Goal: Task Accomplishment & Management: Complete application form

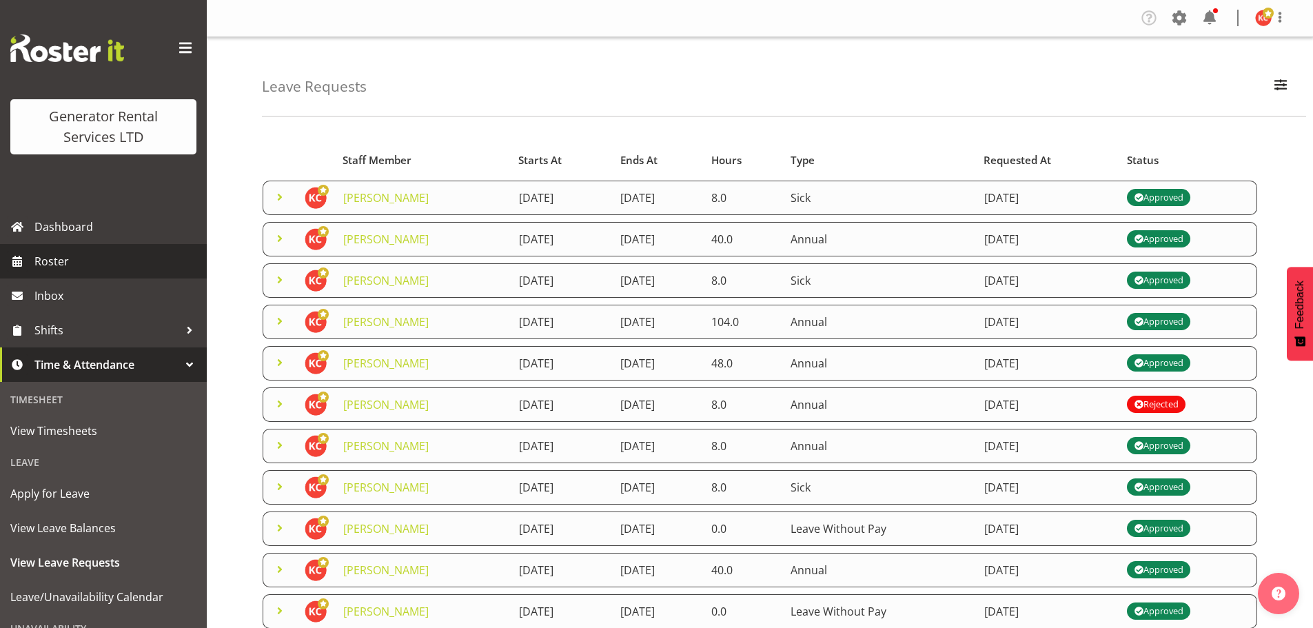
click at [71, 276] on link "Roster" at bounding box center [103, 261] width 207 height 34
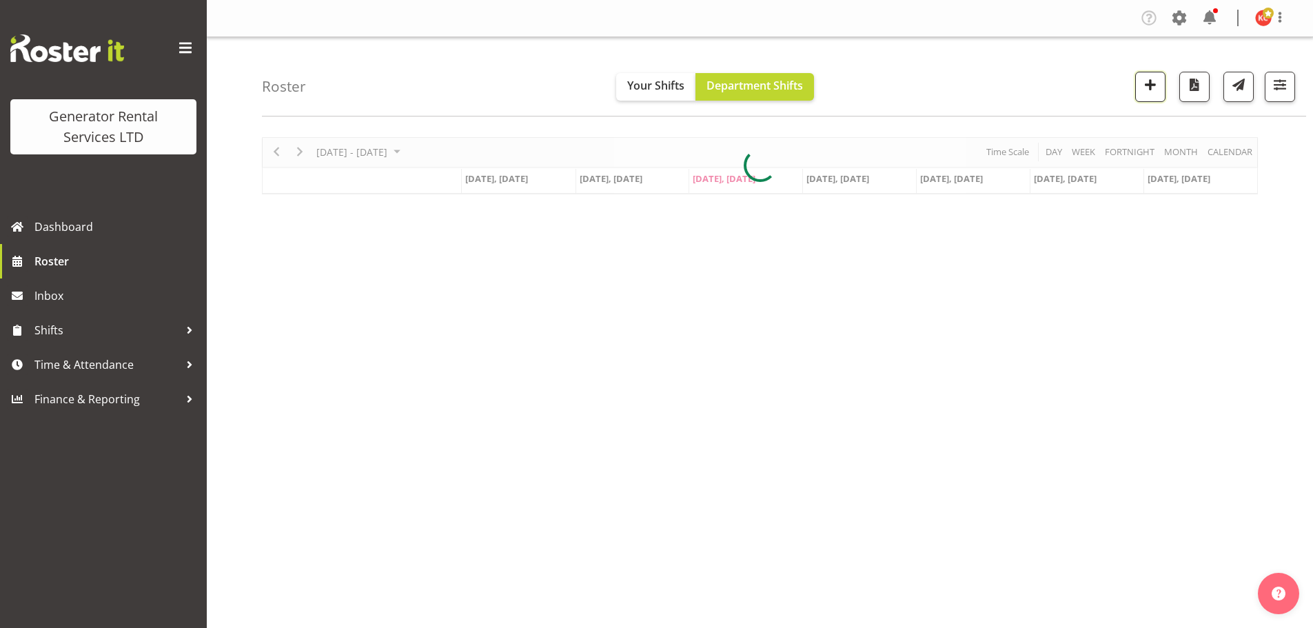
click at [1150, 90] on span "button" at bounding box center [1150, 85] width 18 height 18
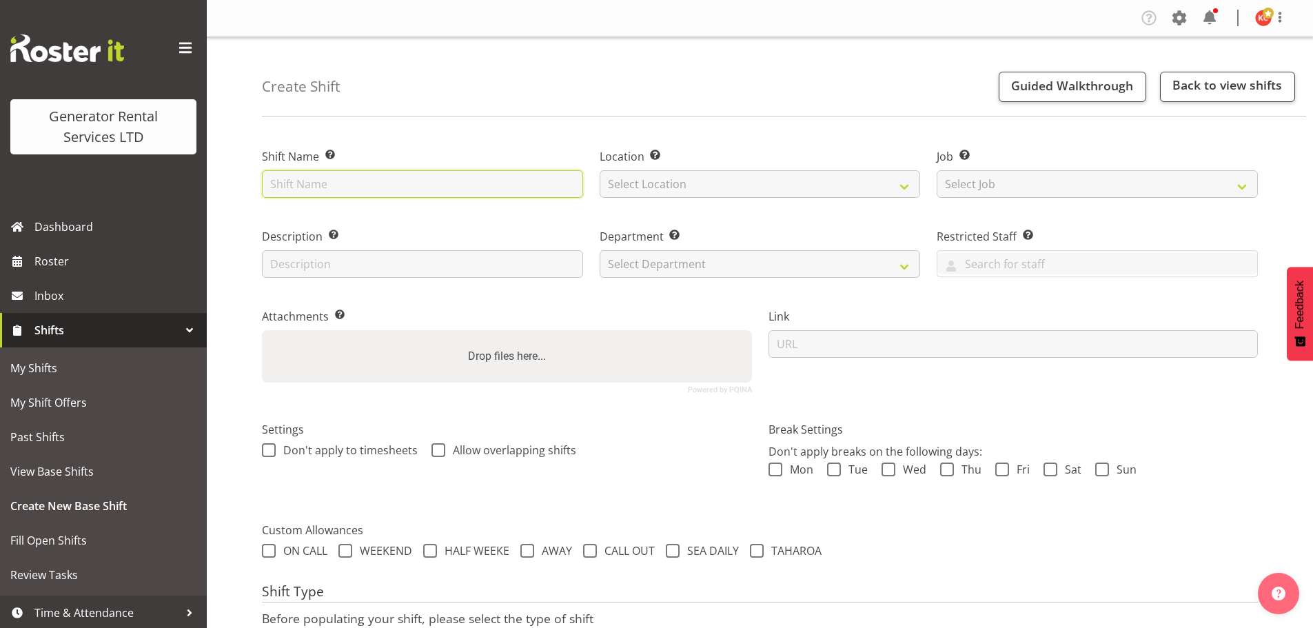
click at [325, 186] on input "text" at bounding box center [422, 184] width 321 height 28
type input "C016242"
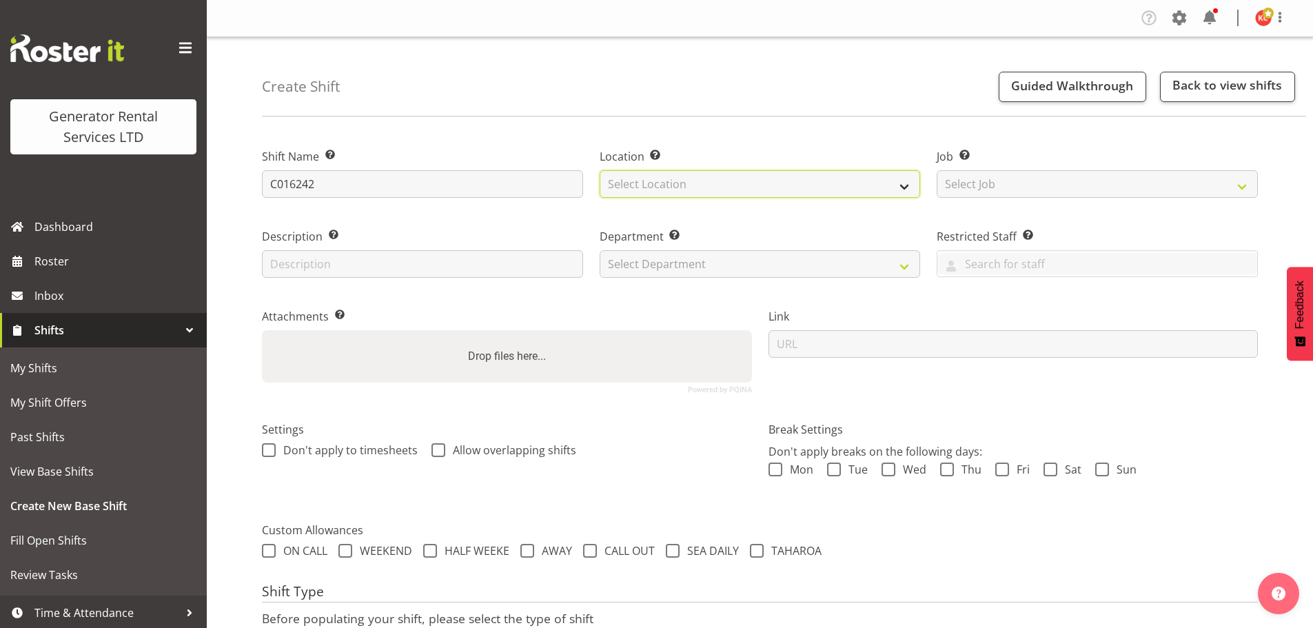
click at [625, 183] on select "Select Location GRS Auckland GRS Auckland" at bounding box center [760, 184] width 321 height 28
select select "28"
click at [600, 170] on select "Select Location GRS Auckland GRS Auckland" at bounding box center [760, 184] width 321 height 28
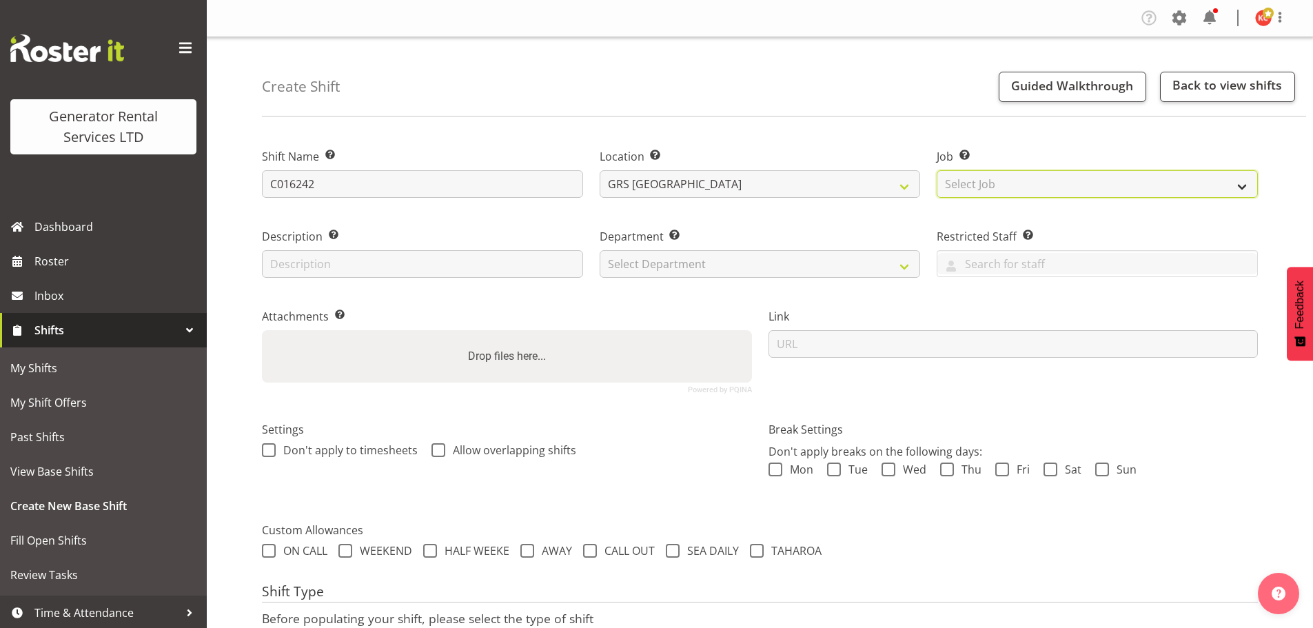
click at [965, 190] on select "Select Job Create new job 1.1 GRS AKL RENTALS 1.1 GRS AKL RENTALS AC 1.1 GRS AK…" at bounding box center [1097, 184] width 321 height 28
select select "9"
click at [937, 170] on select "Select Job Create new job 1.1 GRS AKL RENTALS 1.1 GRS AKL RENTALS AC 1.1 GRS AK…" at bounding box center [1097, 184] width 321 height 28
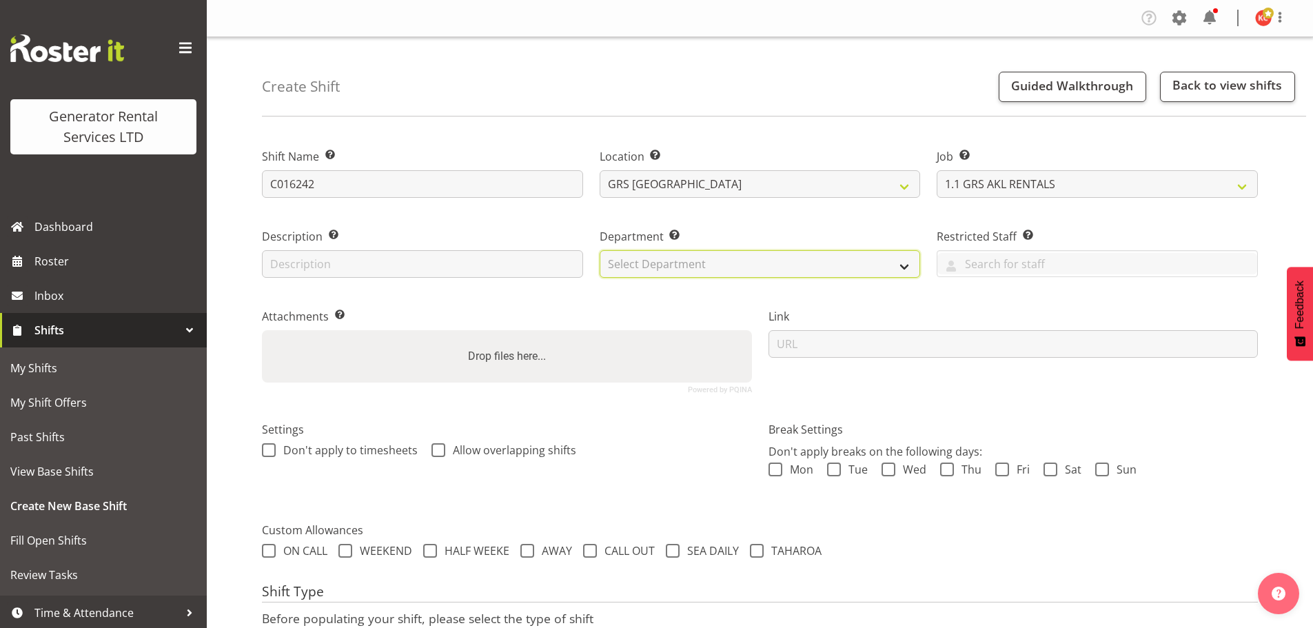
click at [675, 271] on select "Select Department GRS SALES AKL GRS SALES AKL GRS ADMIN AKL GRS HIRE AKL" at bounding box center [760, 264] width 321 height 28
select select "20"
click at [600, 250] on select "Select Department GRS SALES AKL GRS SALES AKL GRS ADMIN AKL GRS HIRE AKL" at bounding box center [760, 264] width 321 height 28
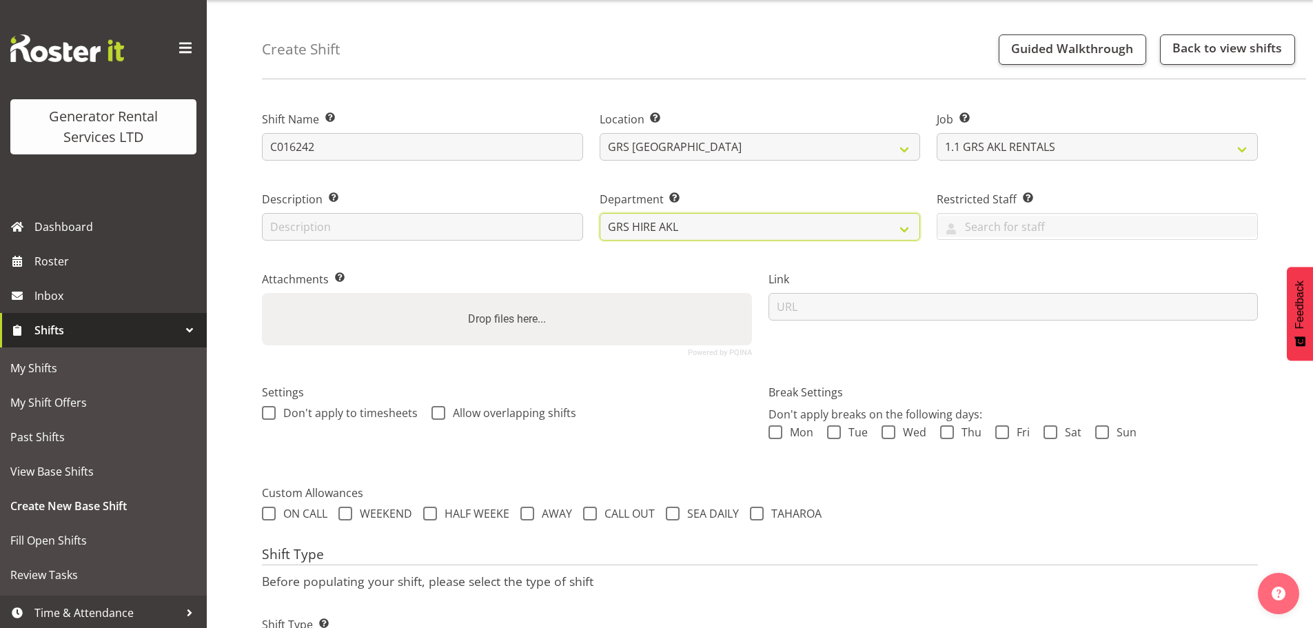
scroll to position [69, 0]
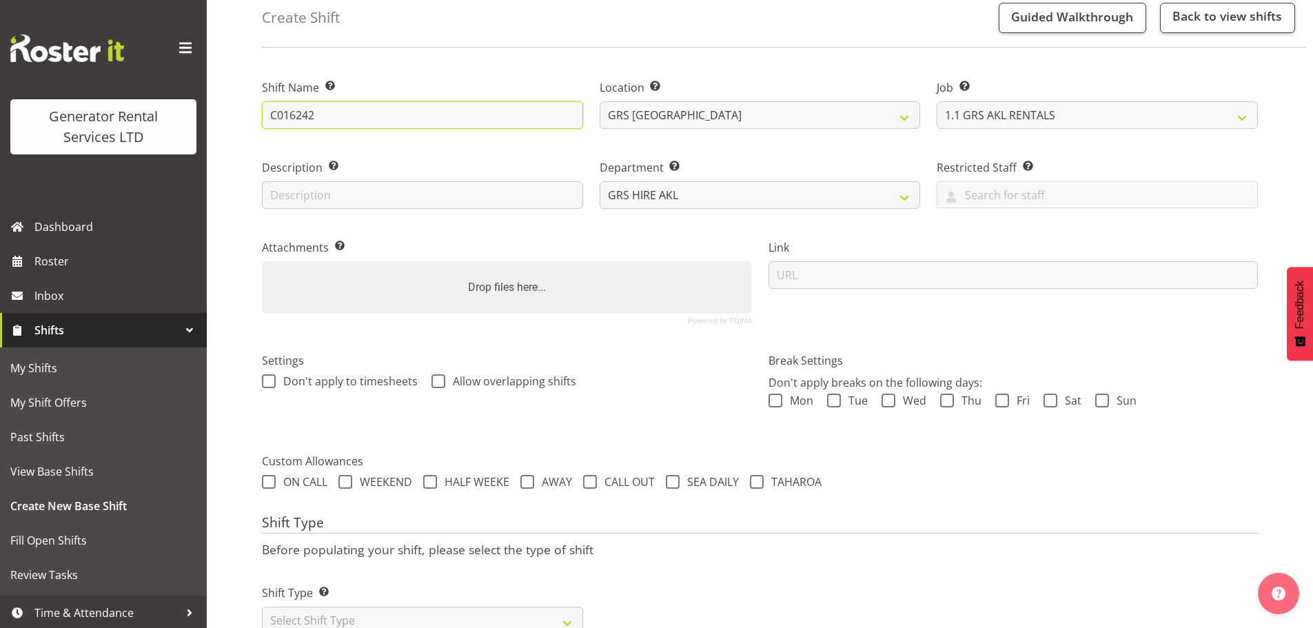
click at [354, 119] on input "C016242" at bounding box center [422, 115] width 321 height 28
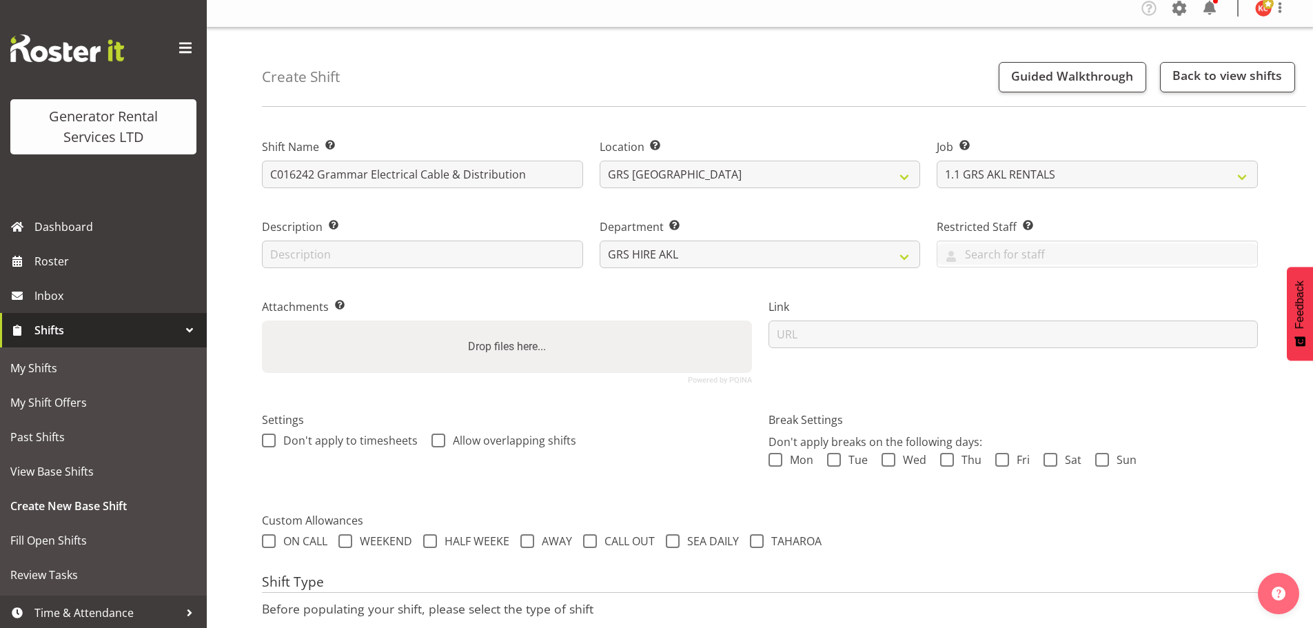
scroll to position [0, 0]
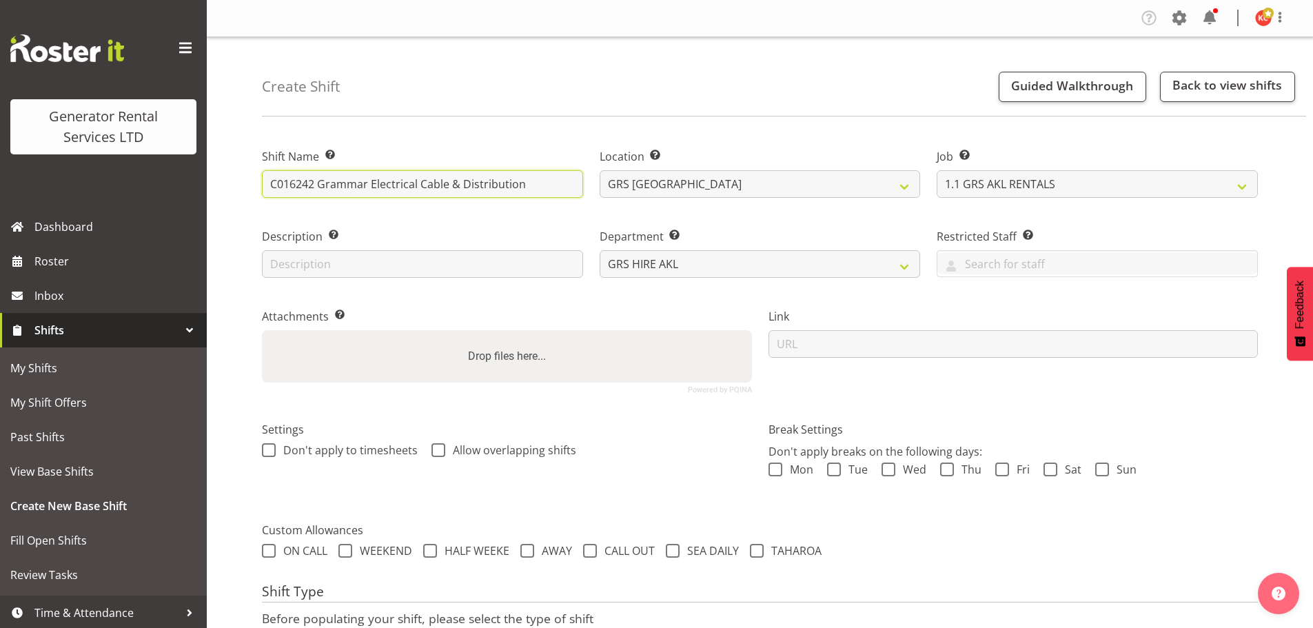
click at [527, 187] on input "C016242 Grammar Electrical Cable & Distribution" at bounding box center [422, 184] width 321 height 28
click at [407, 187] on input "C016242 Grammar Electrical Cable & Distribution . Auckland G" at bounding box center [422, 184] width 321 height 28
click at [570, 185] on input "C016242 Grammar Electrical Deliver Cable & Distribution . Auckland G" at bounding box center [422, 184] width 321 height 28
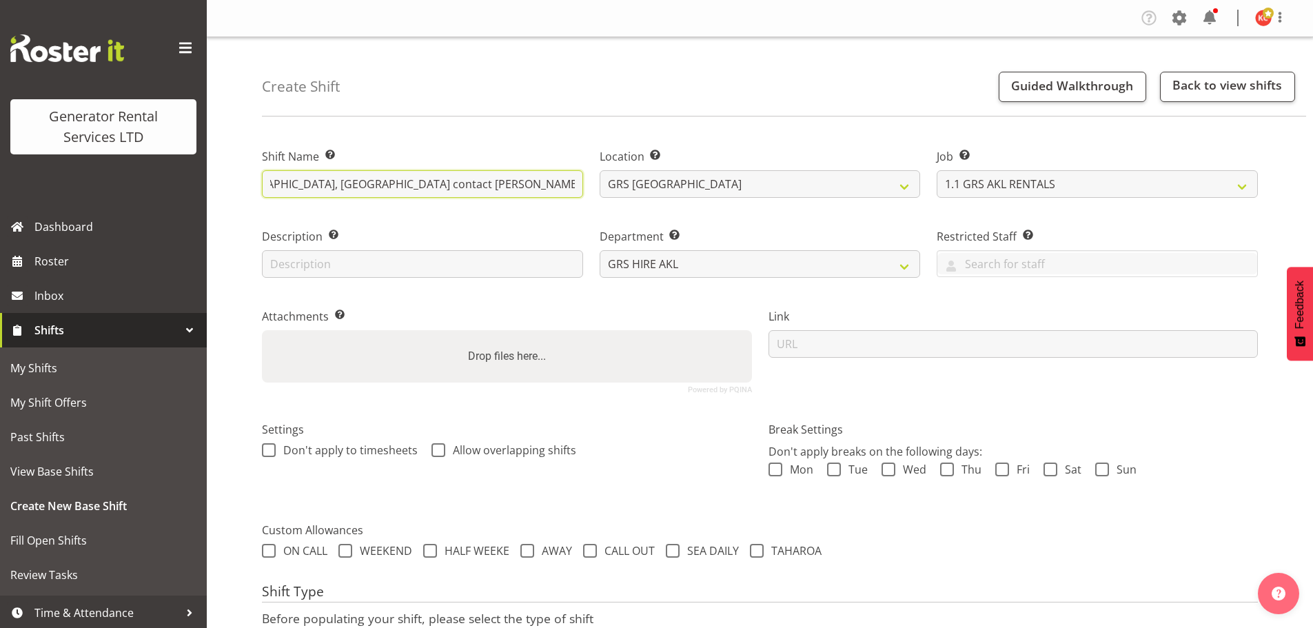
type input "C016242 Grammar Electrical Deliver Cable & Distribution . [GEOGRAPHIC_DATA], [G…"
click at [562, 178] on input "C016242 Grammar Electrical Deliver Cable & Distribution . Auckland Grammar Scho…" at bounding box center [422, 184] width 321 height 28
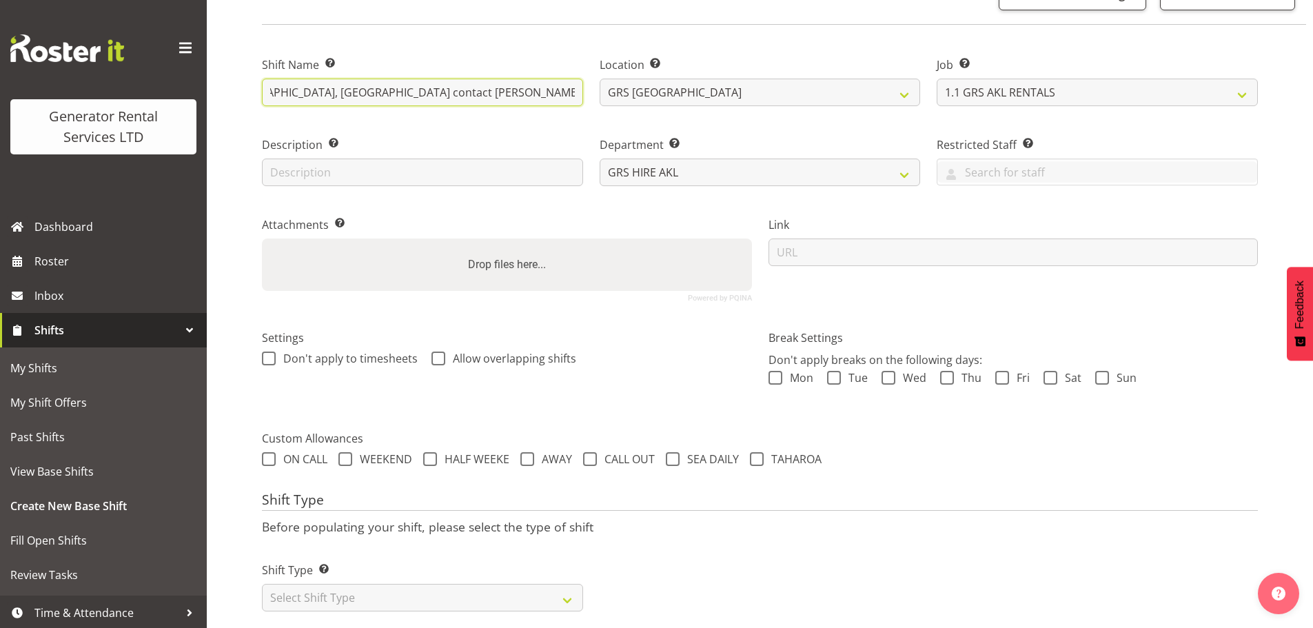
scroll to position [118, 0]
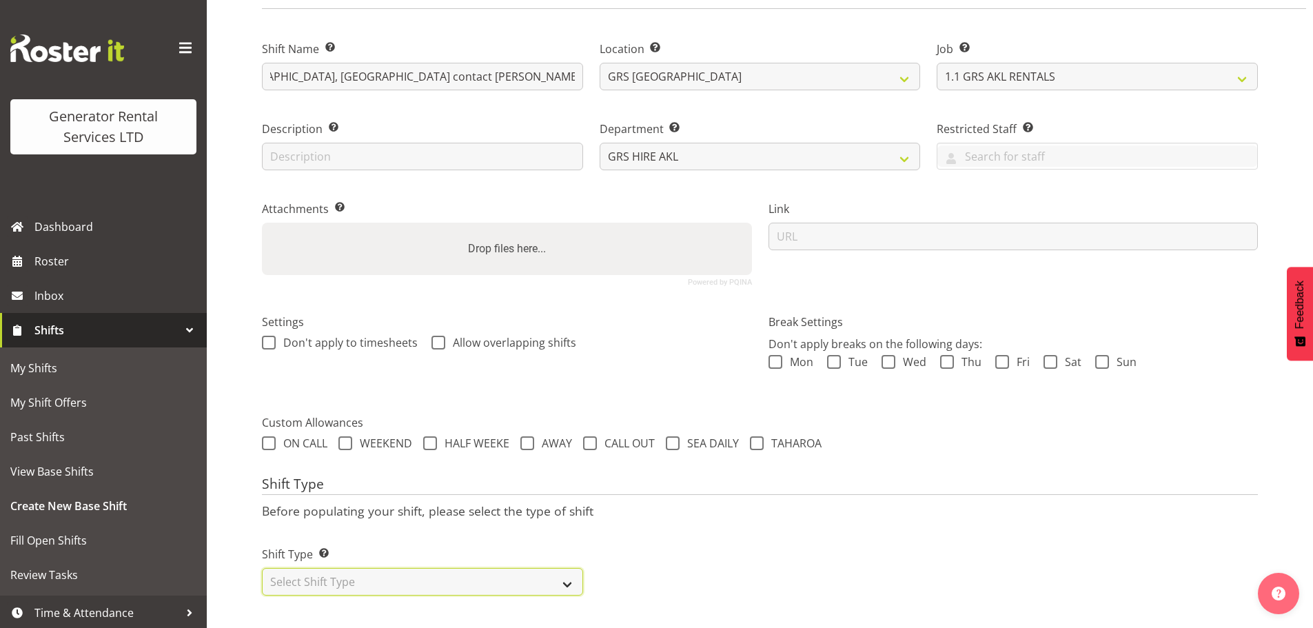
click at [573, 571] on select "Select Shift Type One Off Shift Recurring Shift Rotating Shift" at bounding box center [422, 582] width 321 height 28
select select "one_off"
click at [262, 568] on select "Select Shift Type One Off Shift Recurring Shift Rotating Shift" at bounding box center [422, 582] width 321 height 28
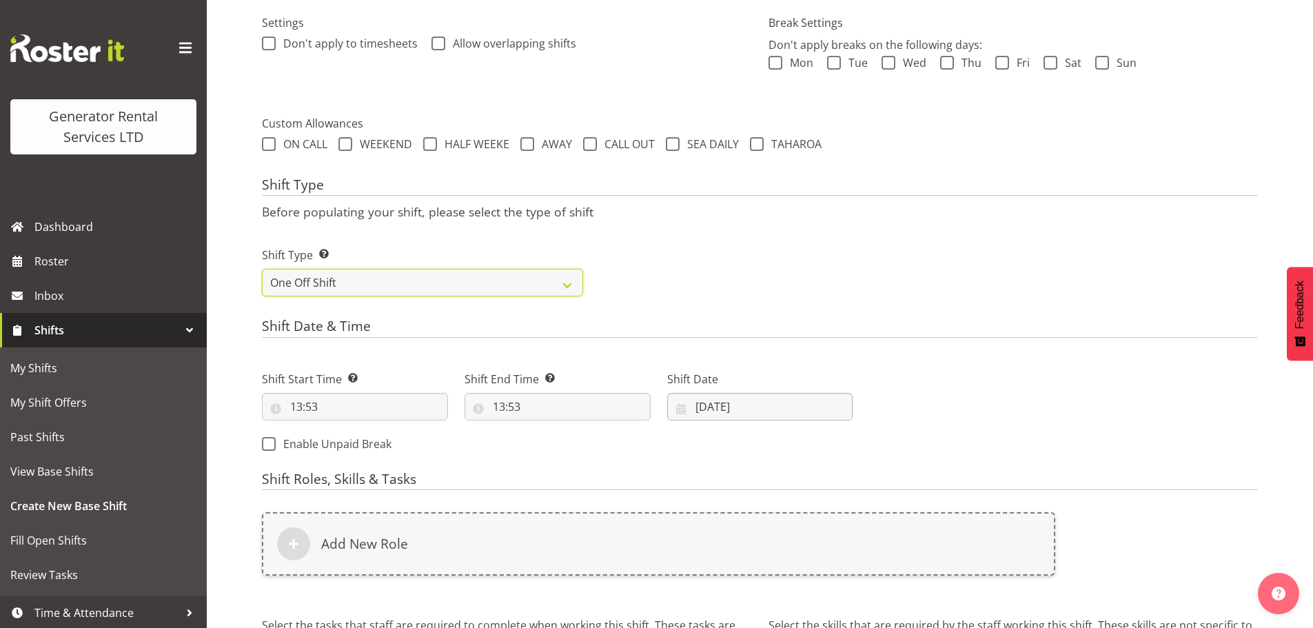
scroll to position [462, 0]
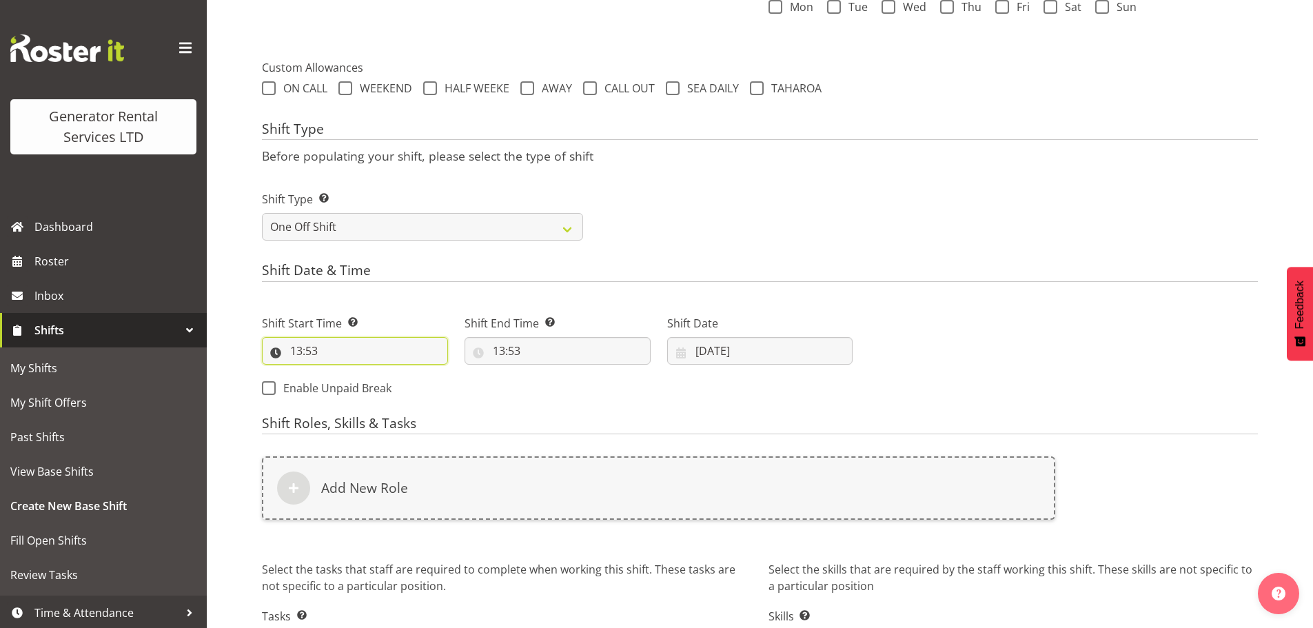
click at [351, 354] on input "13:53" at bounding box center [355, 351] width 186 height 28
click at [356, 389] on select "00 01 02 03 04 05 06 07 08 09 10 11 12 13 14 15 16 17 18 19 20 21 22 23" at bounding box center [355, 387] width 31 height 28
select select "7"
click at [340, 373] on select "00 01 02 03 04 05 06 07 08 09 10 11 12 13 14 15 16 17 18 19 20 21 22 23" at bounding box center [355, 387] width 31 height 28
type input "07:53"
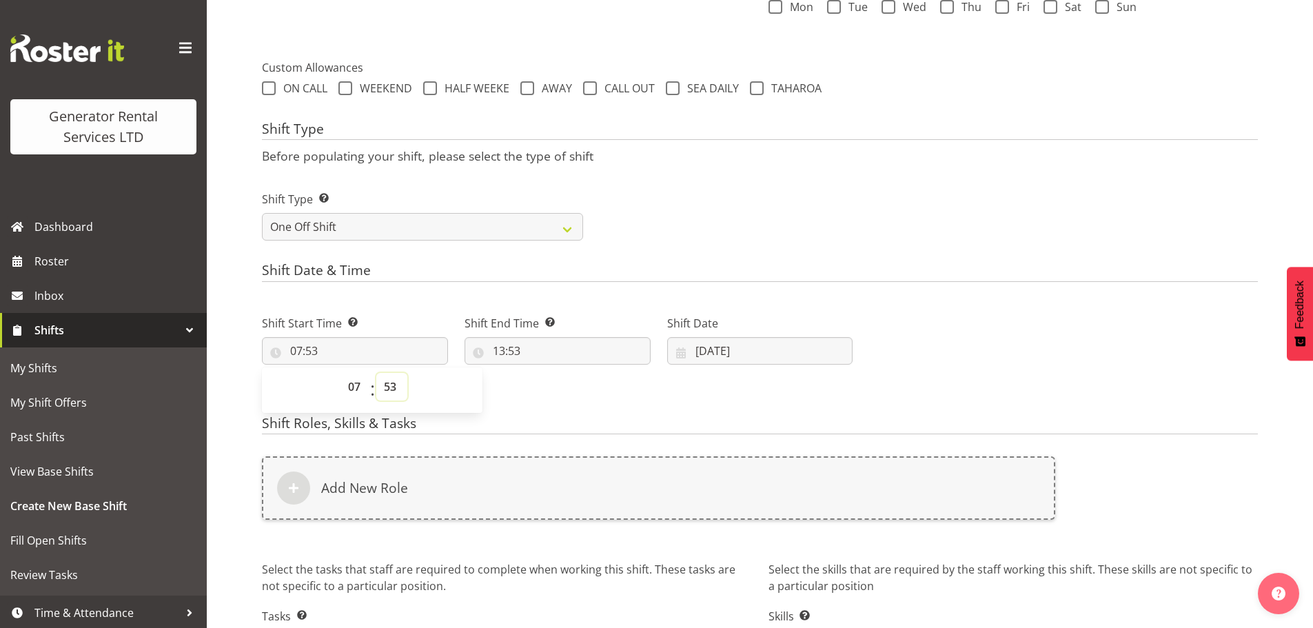
click at [394, 388] on select "00 01 02 03 04 05 06 07 08 09 10 11 12 13 14 15 16 17 18 19 20 21 22 23 24 25 2…" at bounding box center [391, 387] width 31 height 28
select select "0"
click at [376, 373] on select "00 01 02 03 04 05 06 07 08 09 10 11 12 13 14 15 16 17 18 19 20 21 22 23 24 25 2…" at bounding box center [391, 387] width 31 height 28
type input "07:00"
click at [506, 343] on input "13:53" at bounding box center [558, 351] width 186 height 28
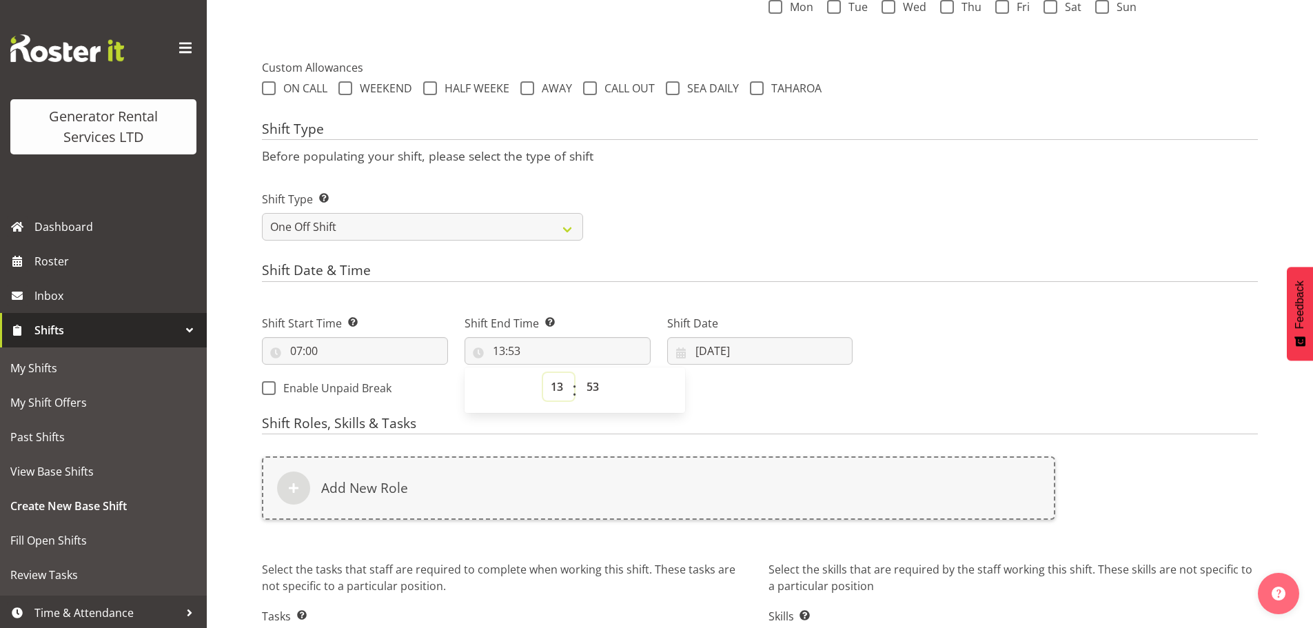
click at [551, 396] on select "00 01 02 03 04 05 06 07 08 09 10 11 12 13 14 15 16 17 18 19 20 21 22 23" at bounding box center [558, 387] width 31 height 28
select select "9"
click at [543, 373] on select "00 01 02 03 04 05 06 07 08 09 10 11 12 13 14 15 16 17 18 19 20 21 22 23" at bounding box center [558, 387] width 31 height 28
type input "09:53"
click at [597, 385] on select "00 01 02 03 04 05 06 07 08 09 10 11 12 13 14 15 16 17 18 19 20 21 22 23 24 25 2…" at bounding box center [594, 387] width 31 height 28
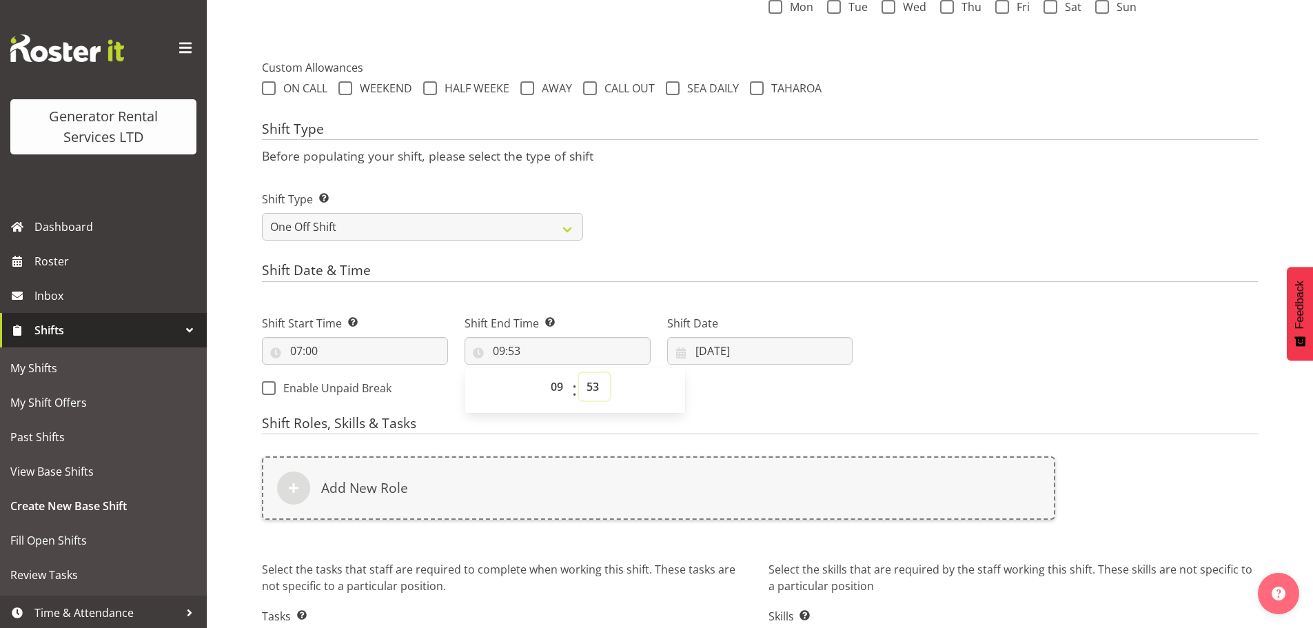
select select "0"
click at [579, 373] on select "00 01 02 03 04 05 06 07 08 09 10 11 12 13 14 15 16 17 18 19 20 21 22 23 24 25 2…" at bounding box center [594, 387] width 31 height 28
type input "09:00"
click at [711, 350] on input "[DATE]" at bounding box center [760, 351] width 186 height 28
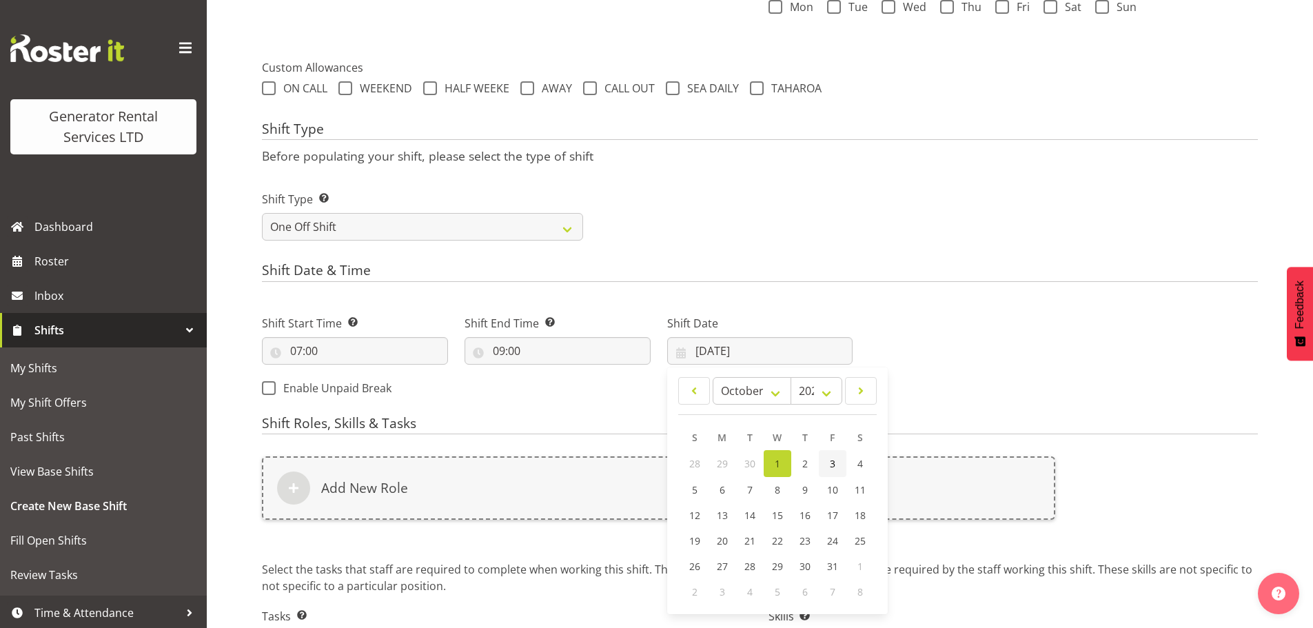
click at [825, 461] on link "3" at bounding box center [833, 463] width 28 height 27
type input "03/10/2025"
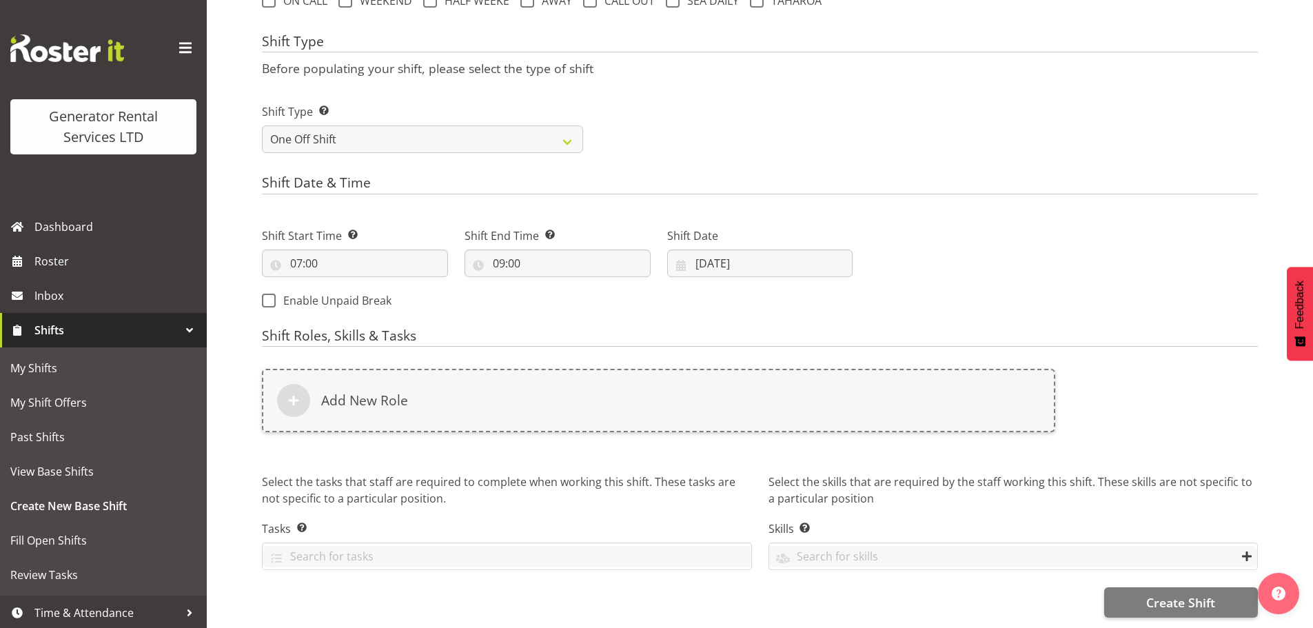
scroll to position [560, 0]
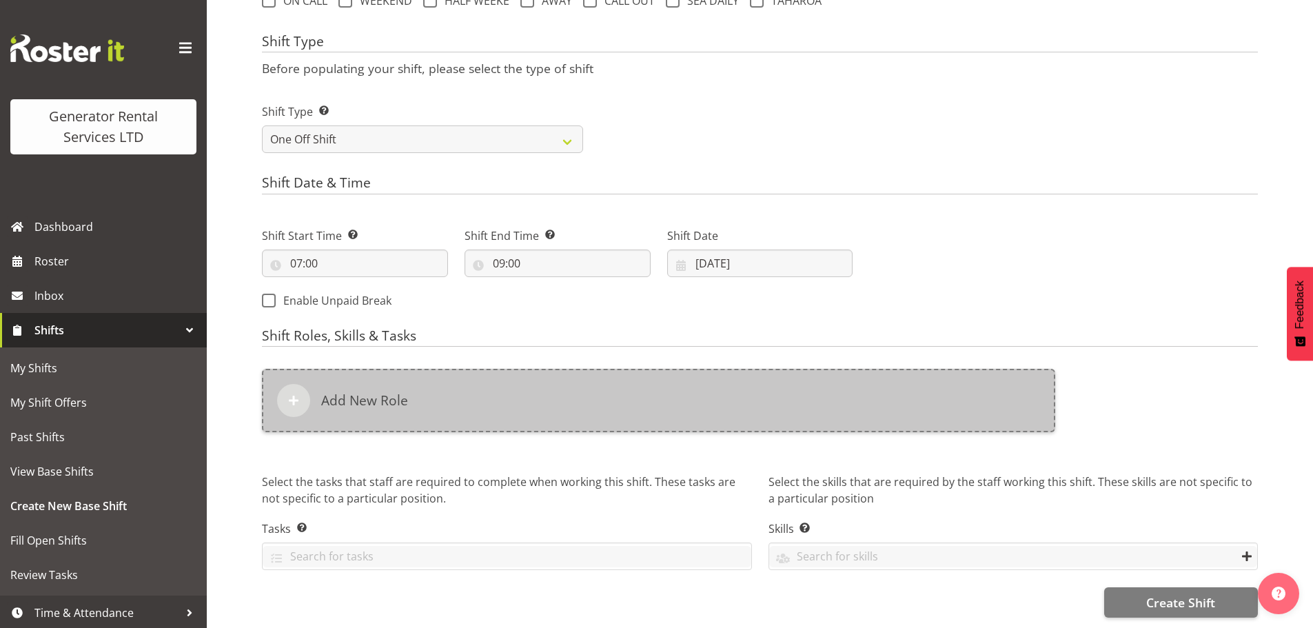
click at [306, 395] on div at bounding box center [293, 400] width 33 height 33
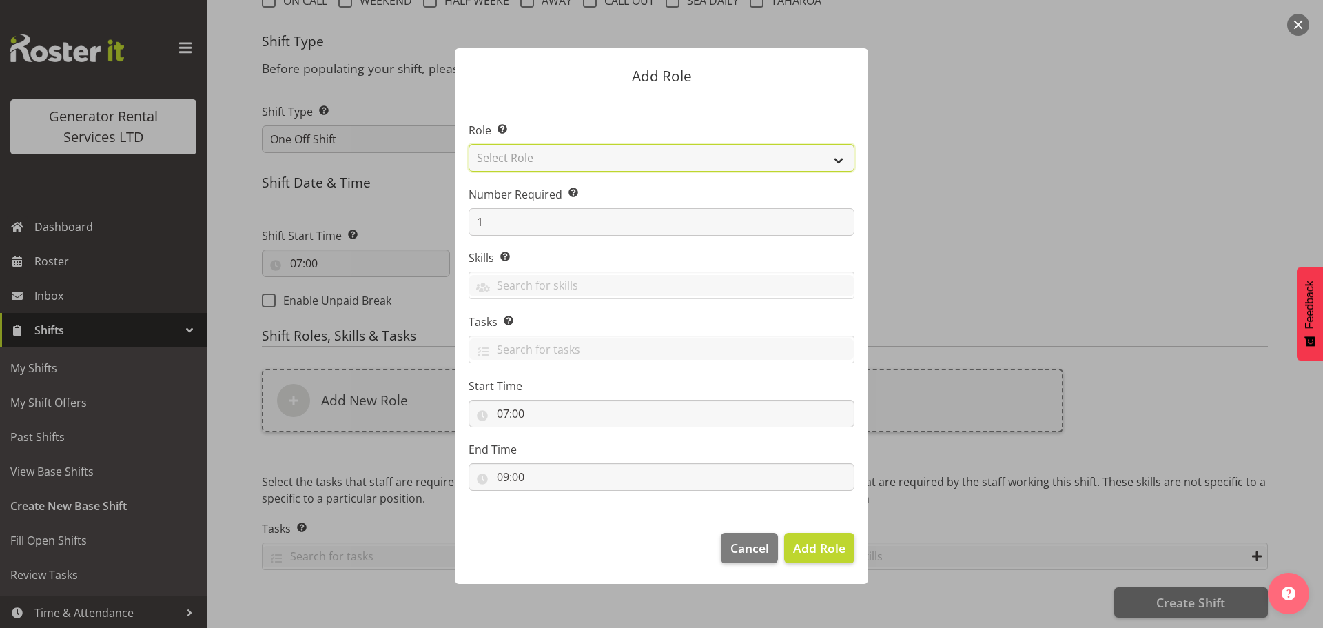
click at [611, 151] on select "Select Role Account Manager Electrician Engineering GM HSEQ manager MECH Mechan…" at bounding box center [662, 158] width 386 height 28
select select "20"
click at [469, 144] on select "Select Role Account Manager Electrician Engineering GM HSEQ manager MECH Mechan…" at bounding box center [662, 158] width 386 height 28
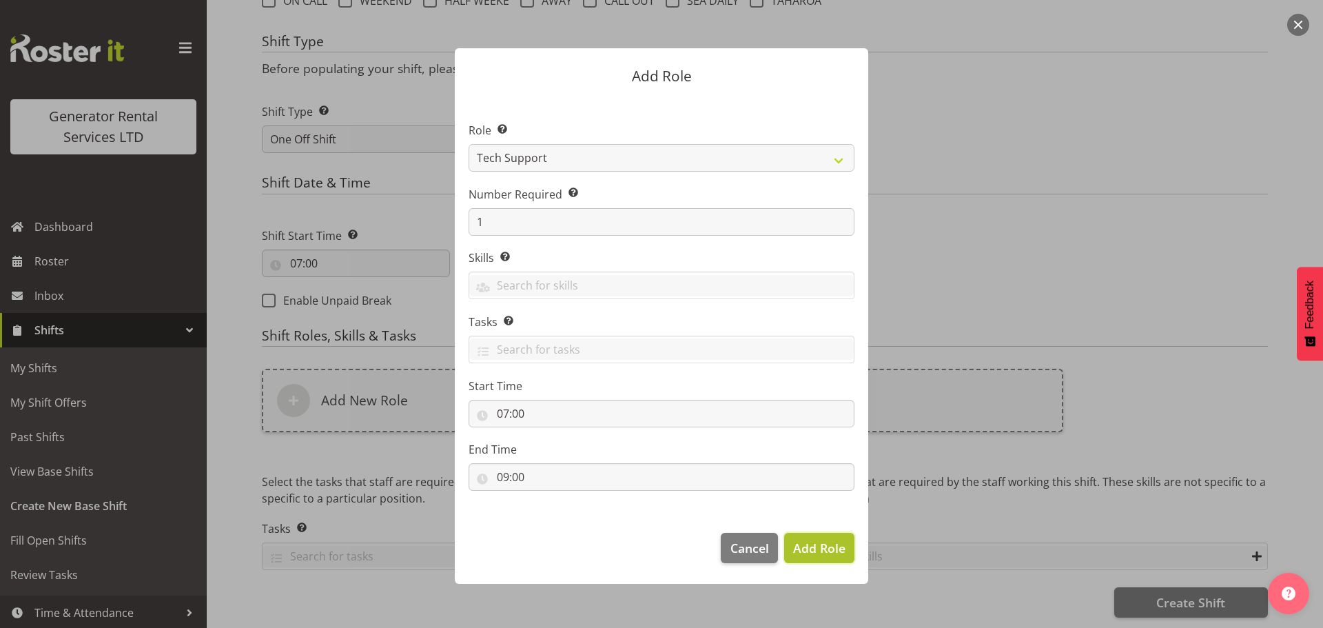
click at [835, 553] on span "Add Role" at bounding box center [819, 548] width 52 height 17
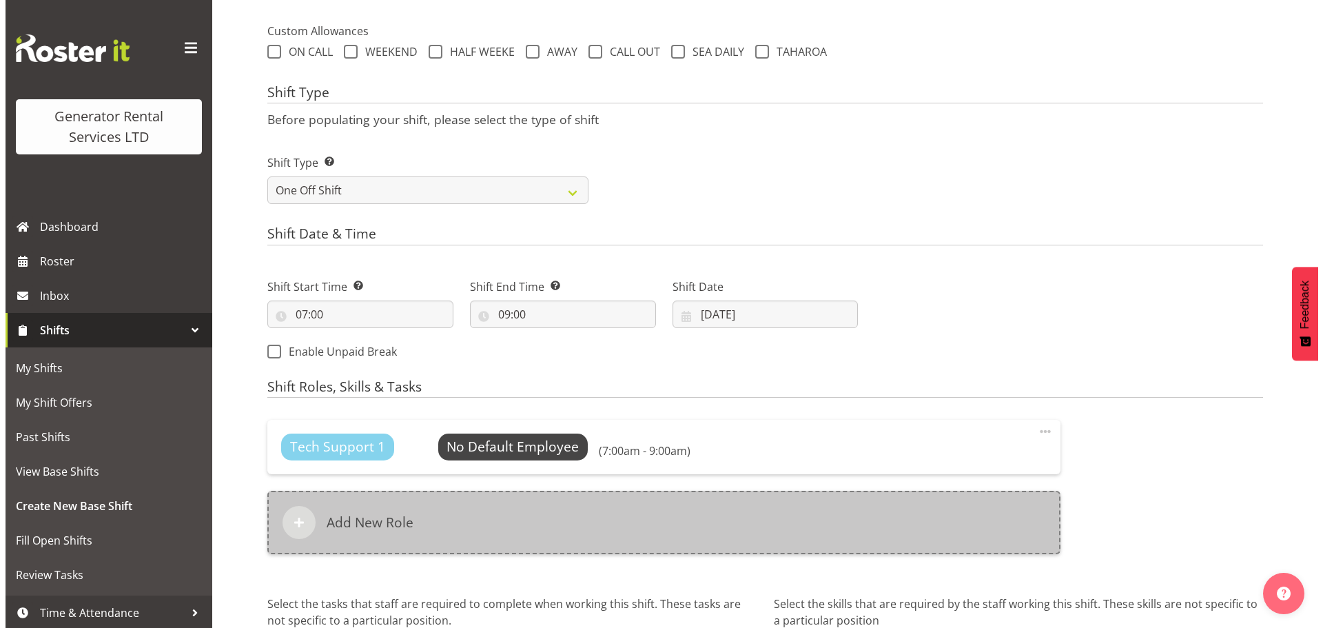
scroll to position [631, 0]
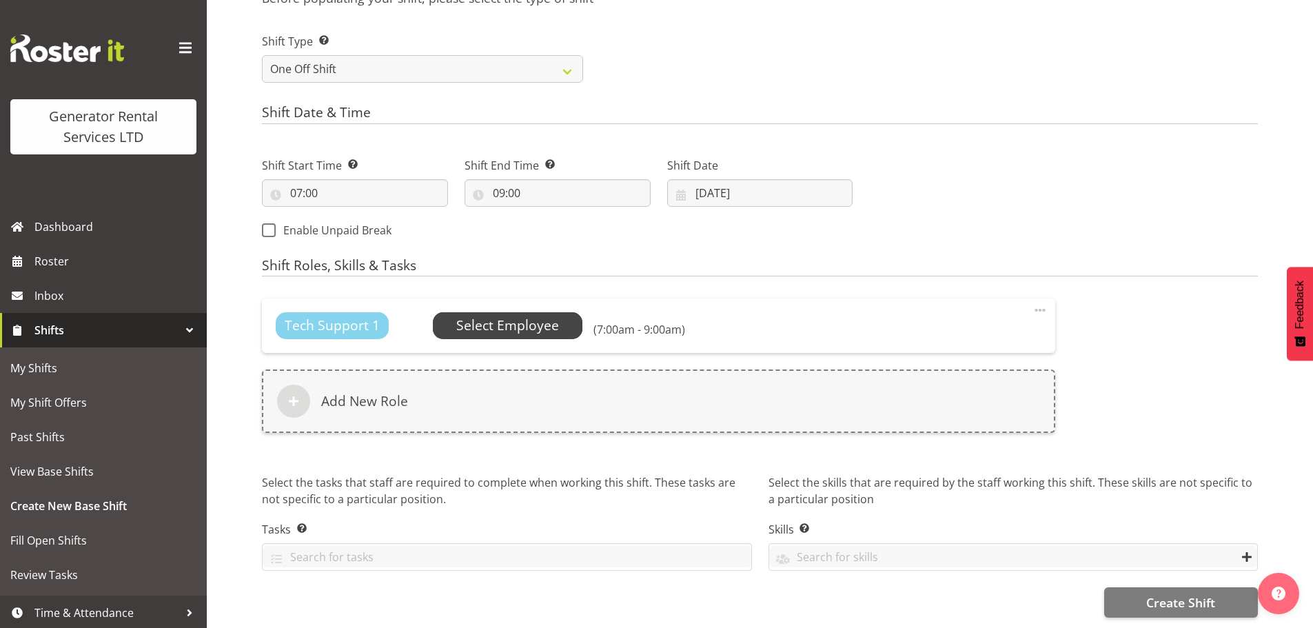
click at [541, 316] on span "Select Employee" at bounding box center [507, 326] width 103 height 20
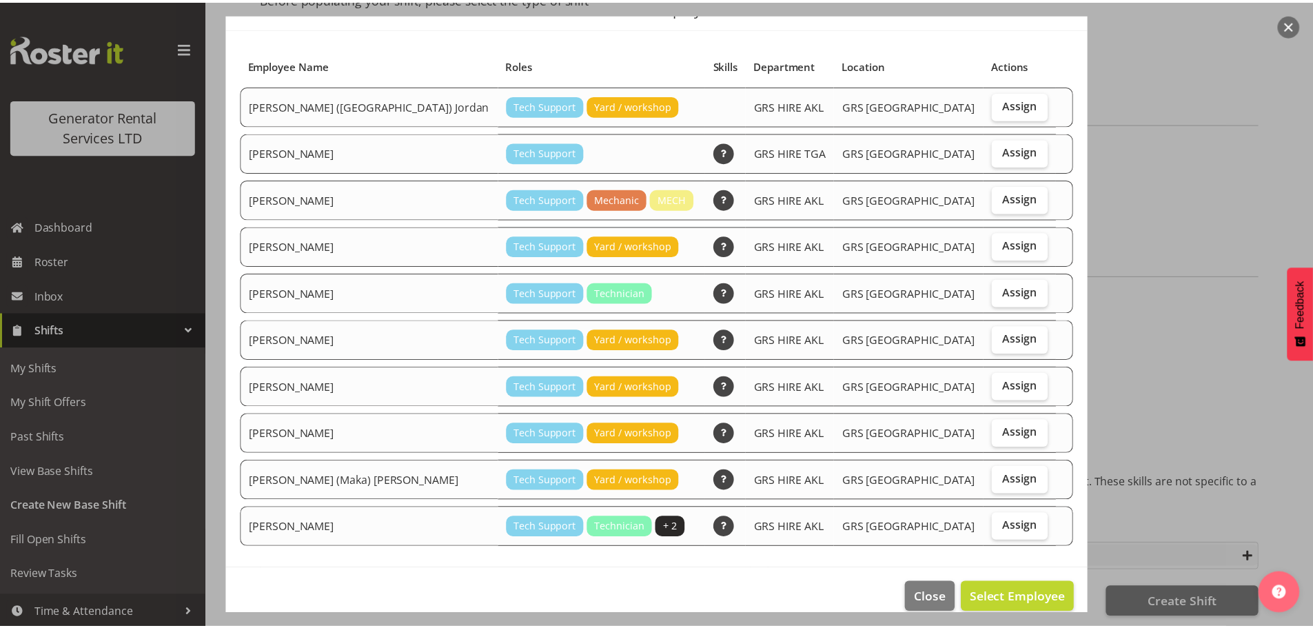
scroll to position [88, 0]
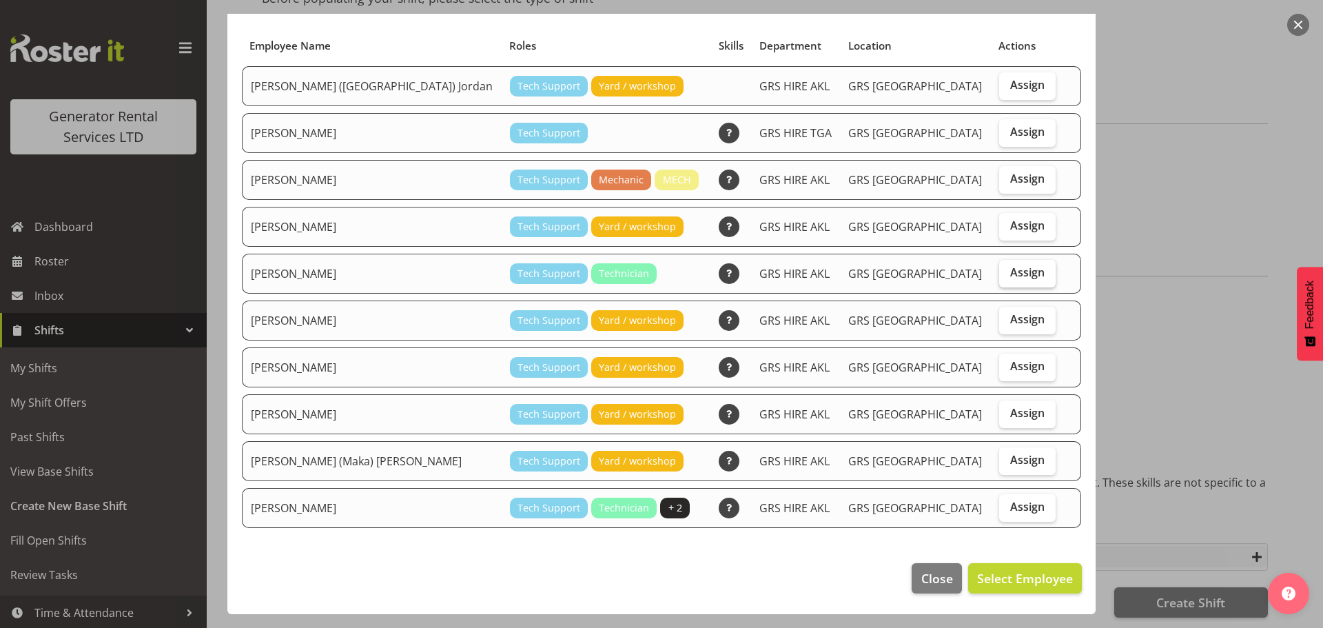
click at [1010, 275] on span "Assign" at bounding box center [1027, 272] width 34 height 14
click at [1005, 275] on input "Assign" at bounding box center [1003, 272] width 9 height 9
checkbox input "true"
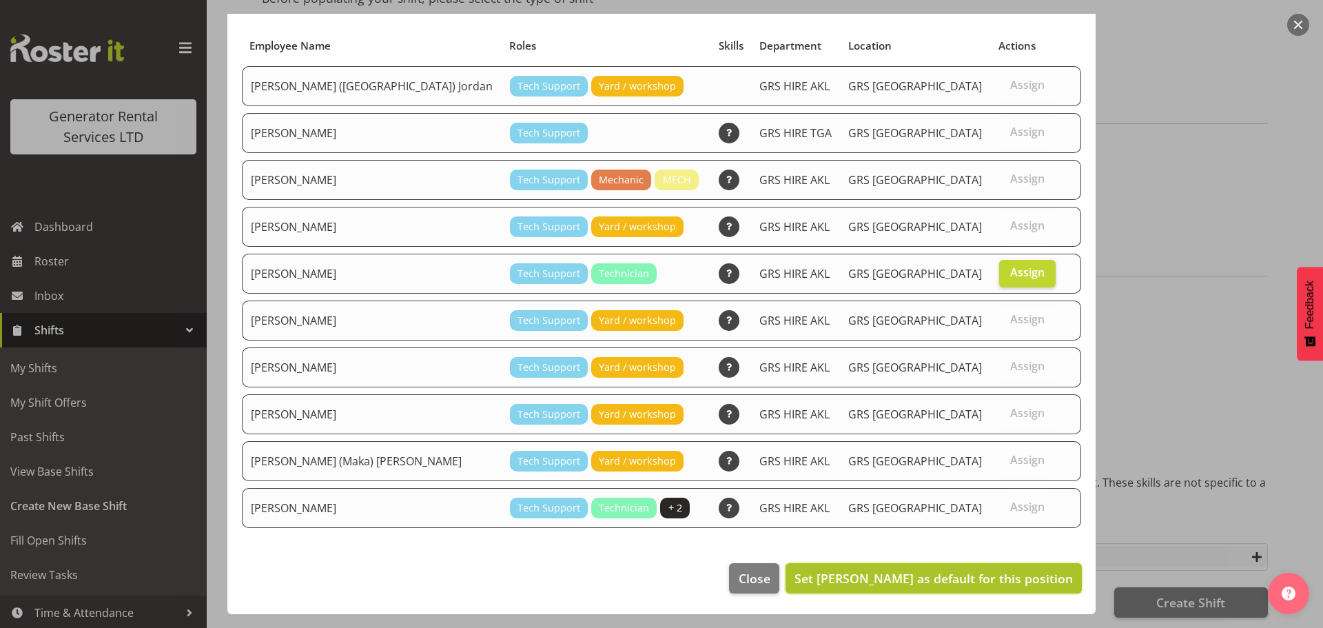
click at [982, 582] on span "Set Craig Barrett as default for this position" at bounding box center [934, 578] width 278 height 17
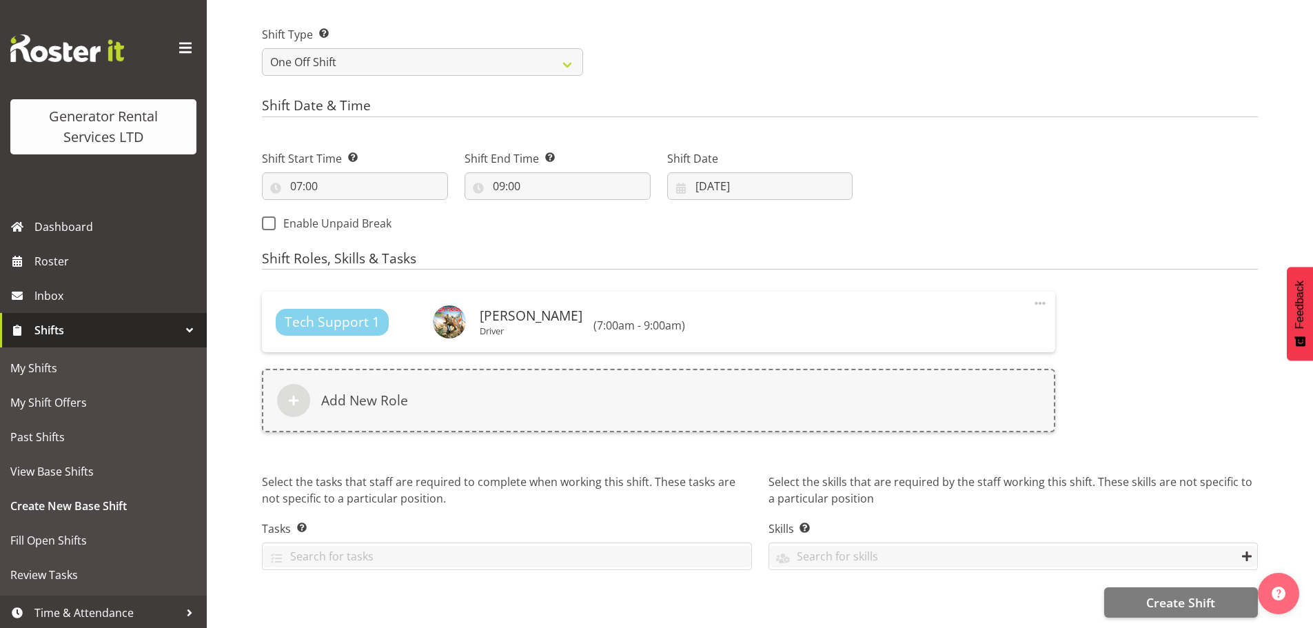
scroll to position [637, 0]
click at [1171, 598] on span "Create Shift" at bounding box center [1180, 602] width 69 height 18
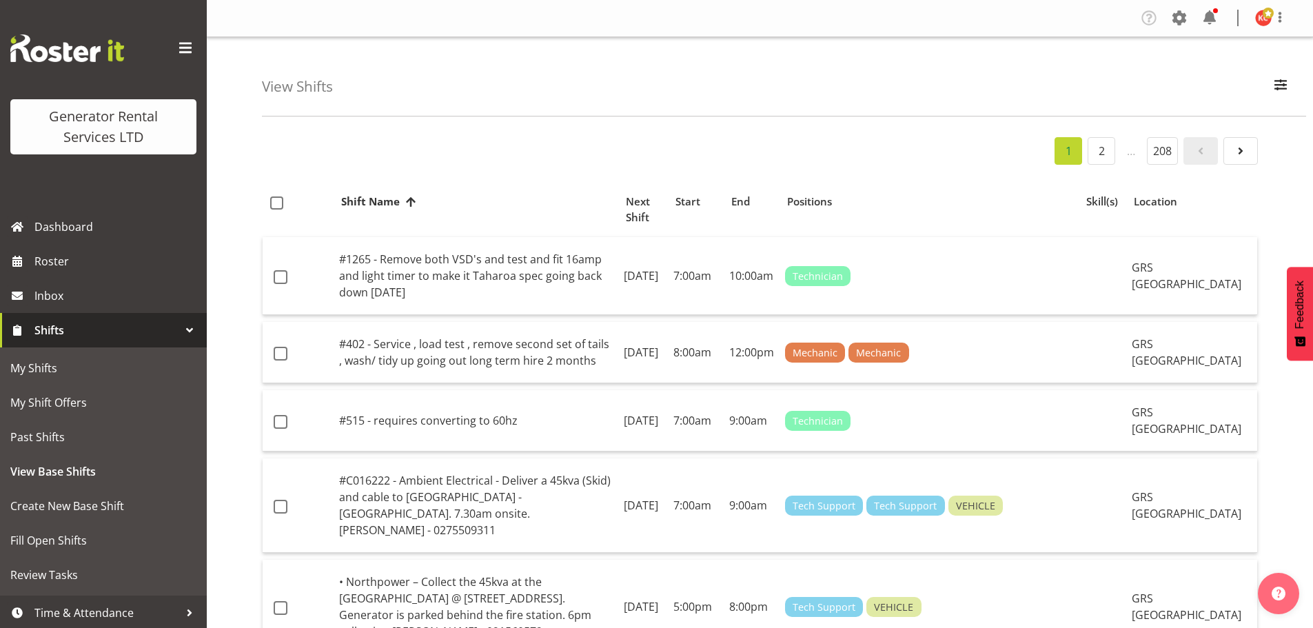
click at [305, 79] on h4 "View Shifts" at bounding box center [297, 87] width 71 height 16
click at [68, 265] on span "Roster" at bounding box center [116, 261] width 165 height 21
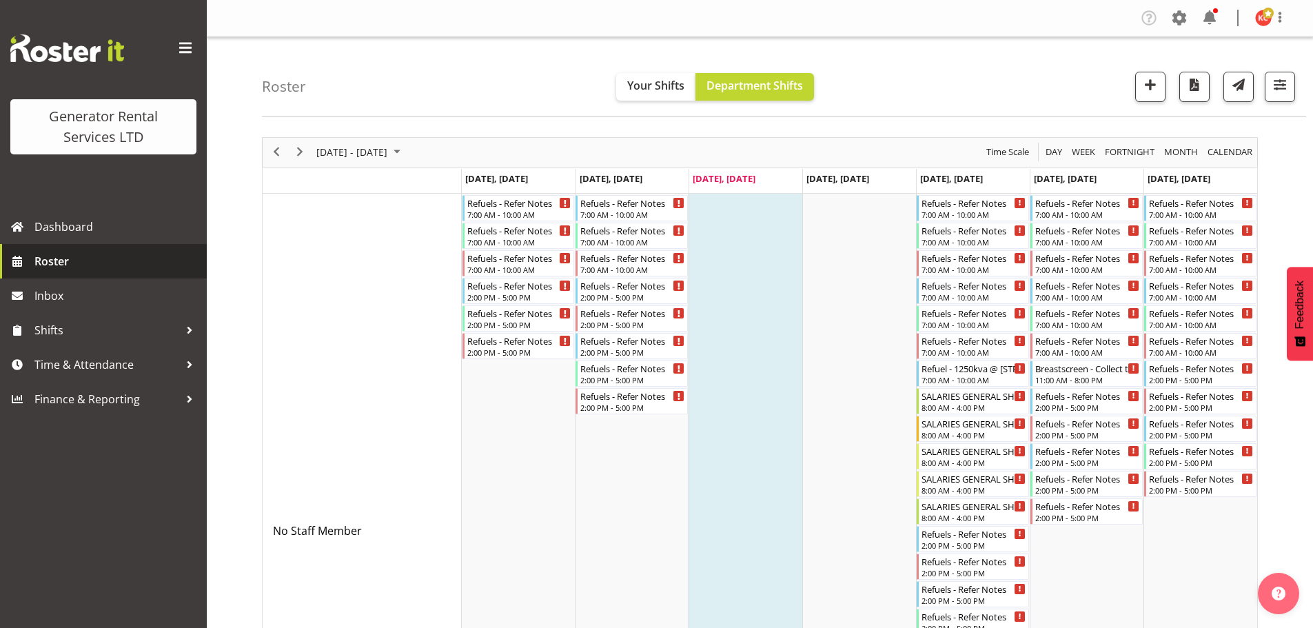
click at [68, 269] on span "Roster" at bounding box center [116, 261] width 165 height 21
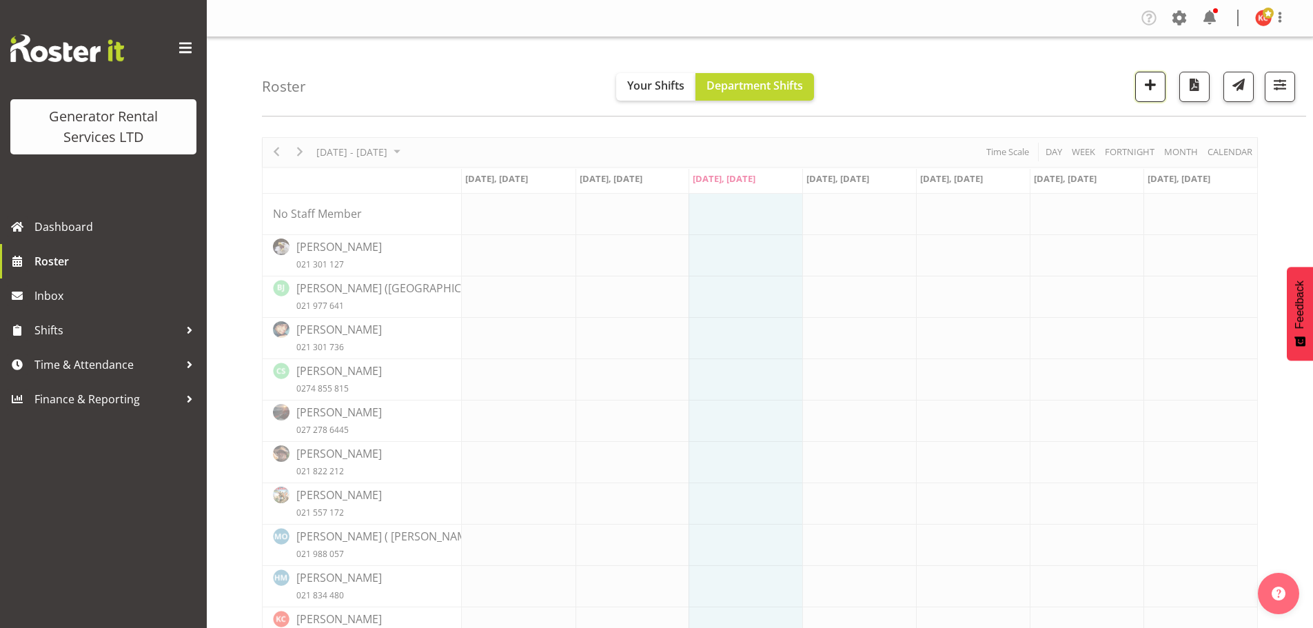
click at [1143, 91] on span "button" at bounding box center [1150, 85] width 18 height 18
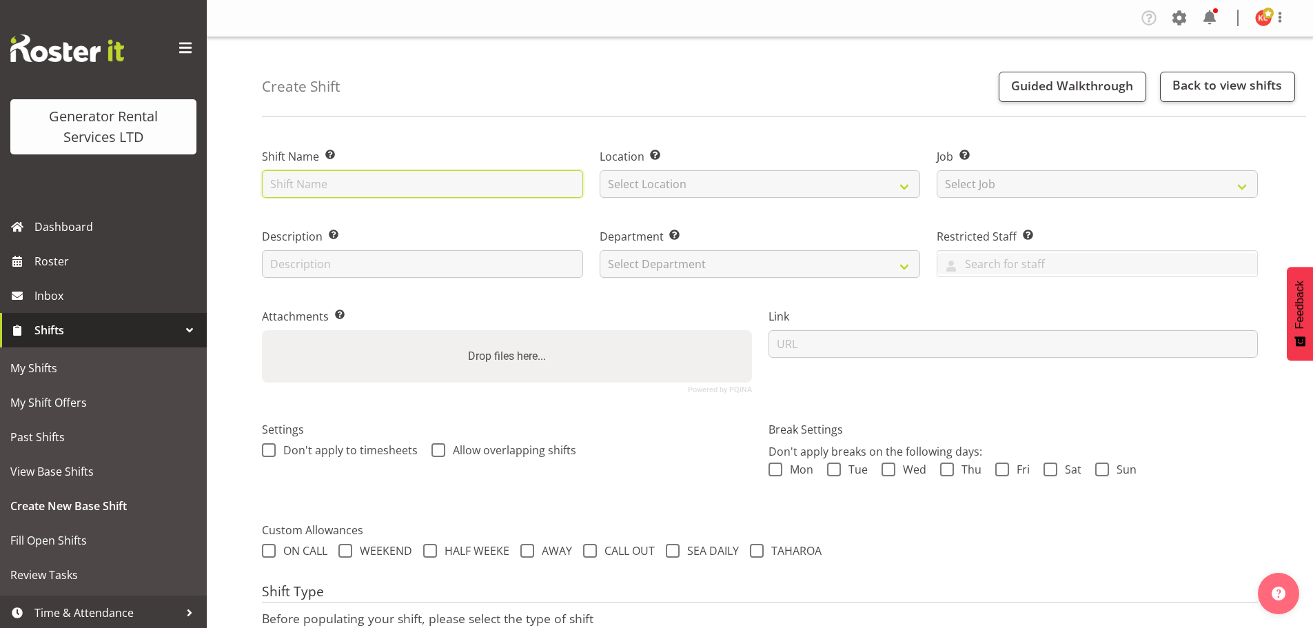
click at [300, 182] on input "text" at bounding box center [422, 184] width 321 height 28
drag, startPoint x: 455, startPoint y: 190, endPoint x: 422, endPoint y: 183, distance: 33.8
click at [422, 183] on input "C016242 Grammar Electrical Deliver Cable & Distribution . [GEOGRAPHIC_DATA], [G…" at bounding box center [422, 184] width 321 height 28
click at [524, 181] on input "C016242 Grammar Electrical Collect Cable & Distribution . [GEOGRAPHIC_DATA], [G…" at bounding box center [422, 184] width 321 height 28
click at [320, 186] on input "C016242 Grammar Electrical Collect Cable & Distribution . [GEOGRAPHIC_DATA], [G…" at bounding box center [422, 184] width 321 height 28
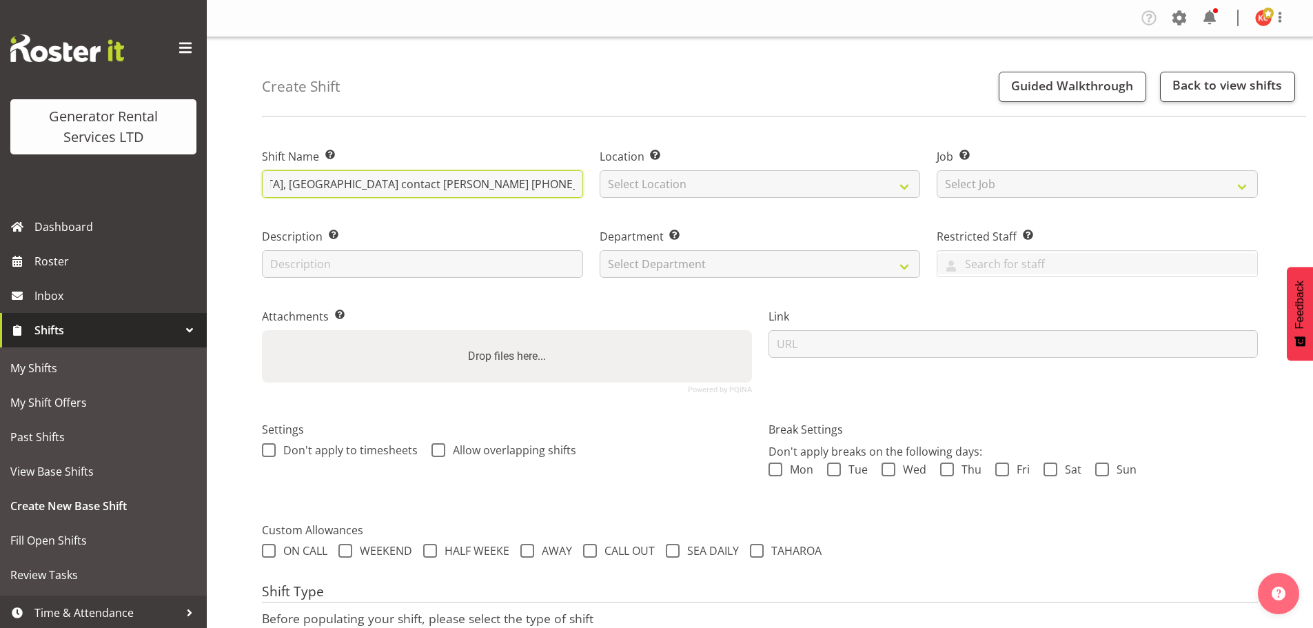
scroll to position [0, 408]
type input "C016242 Grammar Electrical Collect Cable & Distribution . [GEOGRAPHIC_DATA], [G…"
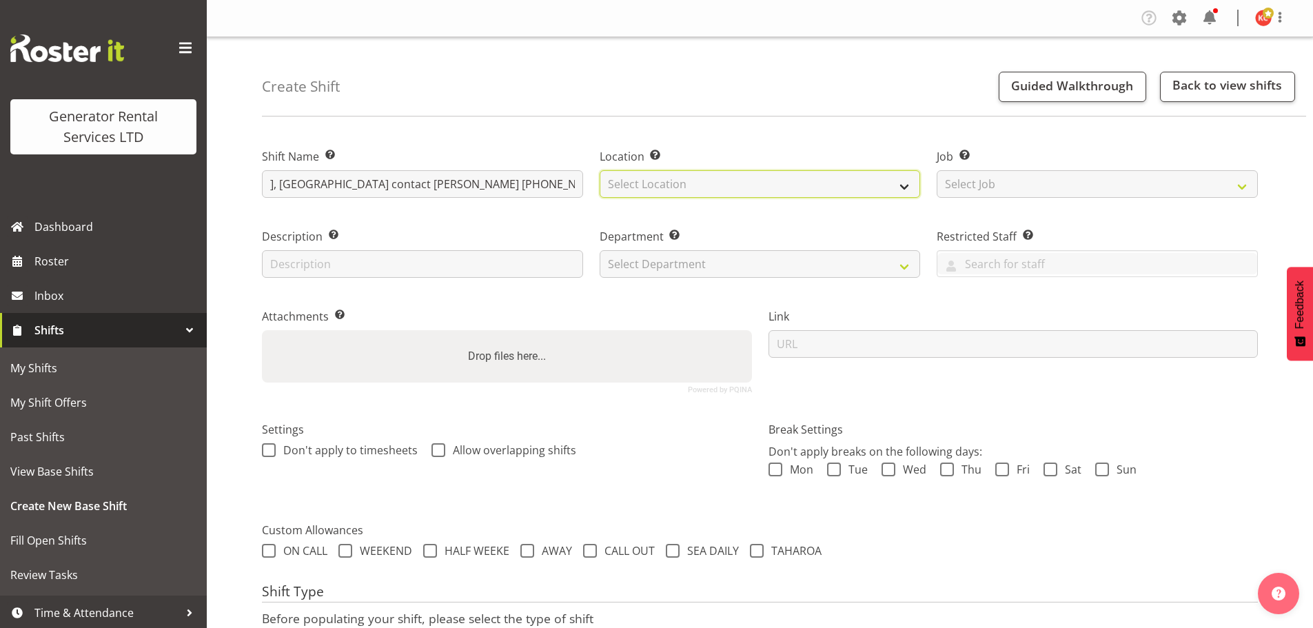
scroll to position [0, 0]
click at [624, 176] on select "Select Location [GEOGRAPHIC_DATA] [GEOGRAPHIC_DATA] GRS [GEOGRAPHIC_DATA]" at bounding box center [760, 184] width 321 height 28
select select "28"
click at [600, 170] on select "Select Location [GEOGRAPHIC_DATA] [GEOGRAPHIC_DATA] GRS [GEOGRAPHIC_DATA]" at bounding box center [760, 184] width 321 height 28
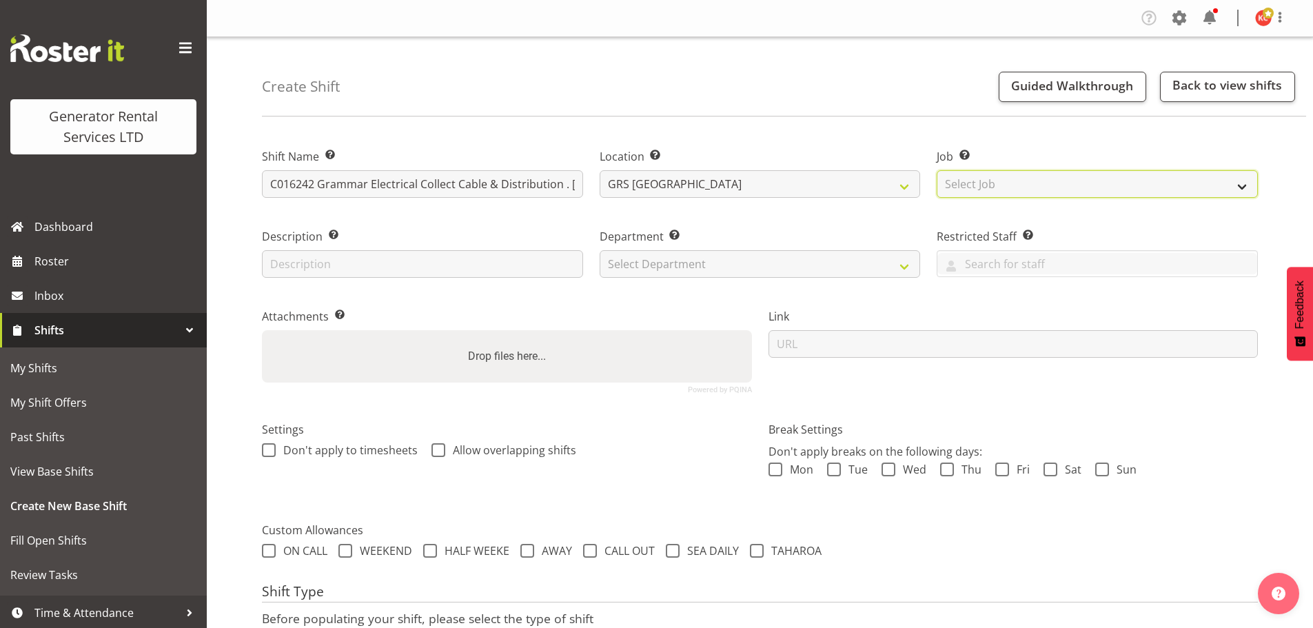
click at [966, 179] on select "Select Job Create new job 1.1 GRS AKL RENTALS 1.1 GRS AKL RENTALS AC 1.1 GRS AK…" at bounding box center [1097, 184] width 321 height 28
select select "9"
click at [937, 170] on select "Select Job Create new job 1.1 GRS AKL RENTALS 1.1 GRS AKL RENTALS AC 1.1 GRS AK…" at bounding box center [1097, 184] width 321 height 28
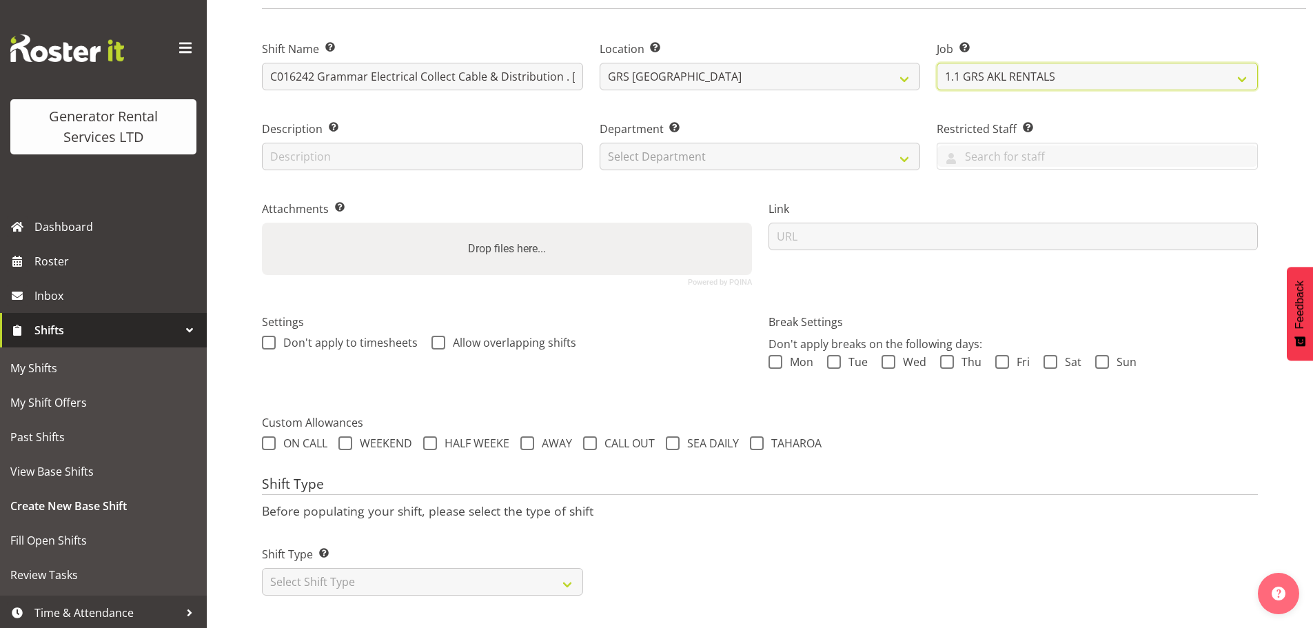
scroll to position [118, 0]
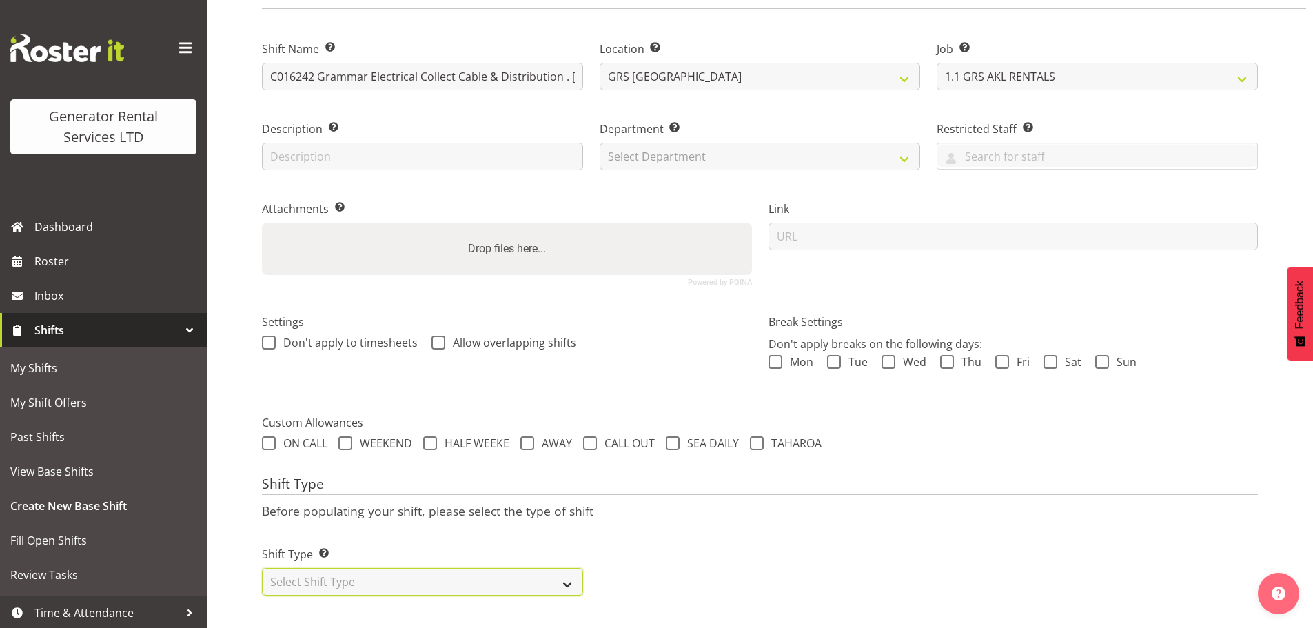
click at [553, 575] on select "Select Shift Type One Off Shift Recurring Shift Rotating Shift" at bounding box center [422, 582] width 321 height 28
select select "one_off"
click at [262, 568] on select "Select Shift Type One Off Shift Recurring Shift Rotating Shift" at bounding box center [422, 582] width 321 height 28
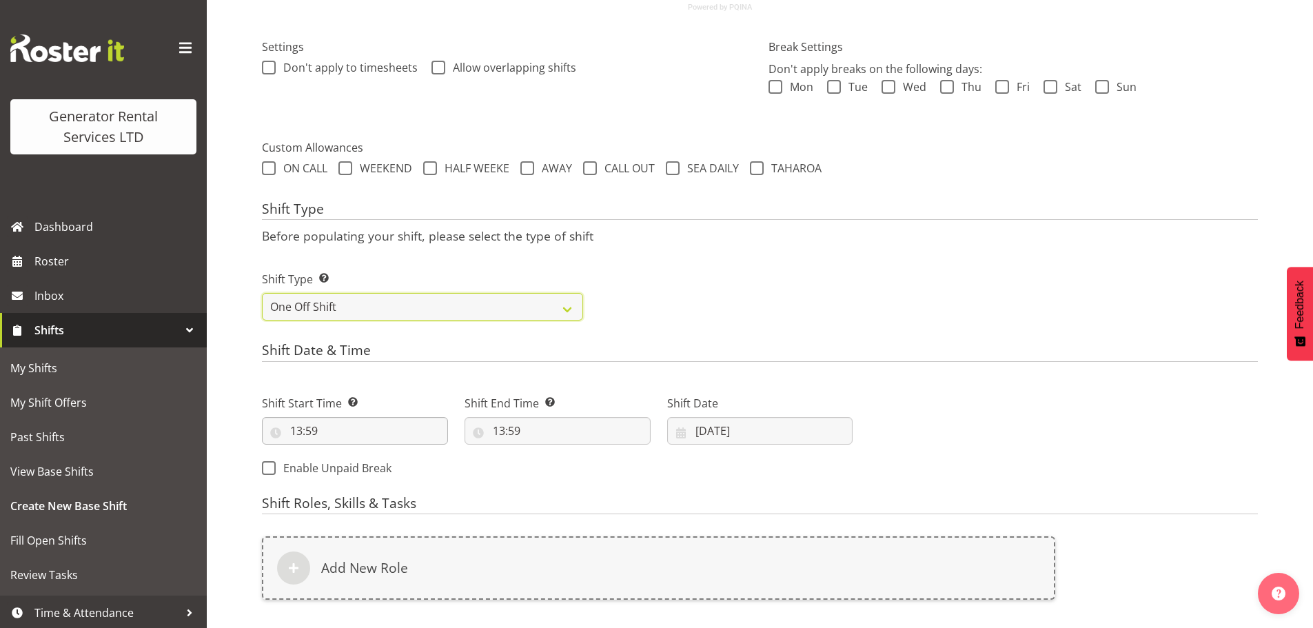
scroll to position [394, 0]
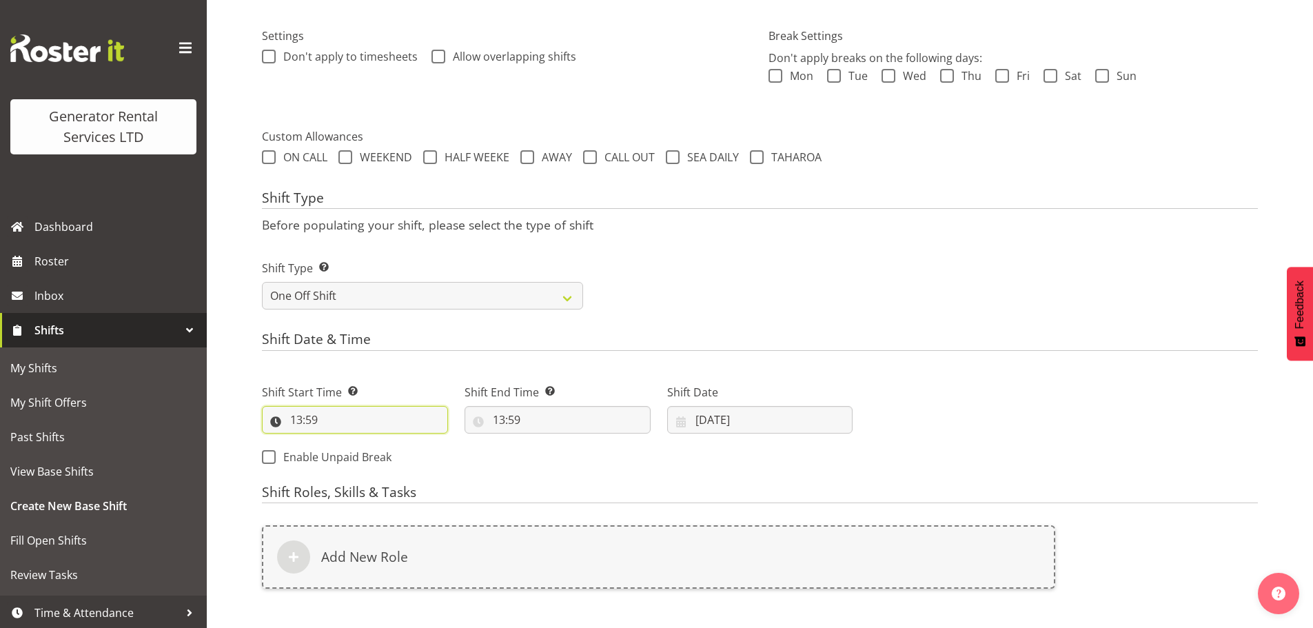
click at [329, 425] on input "13:59" at bounding box center [355, 420] width 186 height 28
click at [360, 451] on select "00 01 02 03 04 05 06 07 08 09 10 11 12 13 14 15 16 17 18 19 20 21 22 23" at bounding box center [355, 456] width 31 height 28
click at [336, 416] on input "13:59" at bounding box center [355, 420] width 186 height 28
click at [348, 462] on select "00 01 02 03 04 05 06 07 08 09 10 11 12 13 14 15 16 17 18 19 20 21 22 23" at bounding box center [355, 456] width 31 height 28
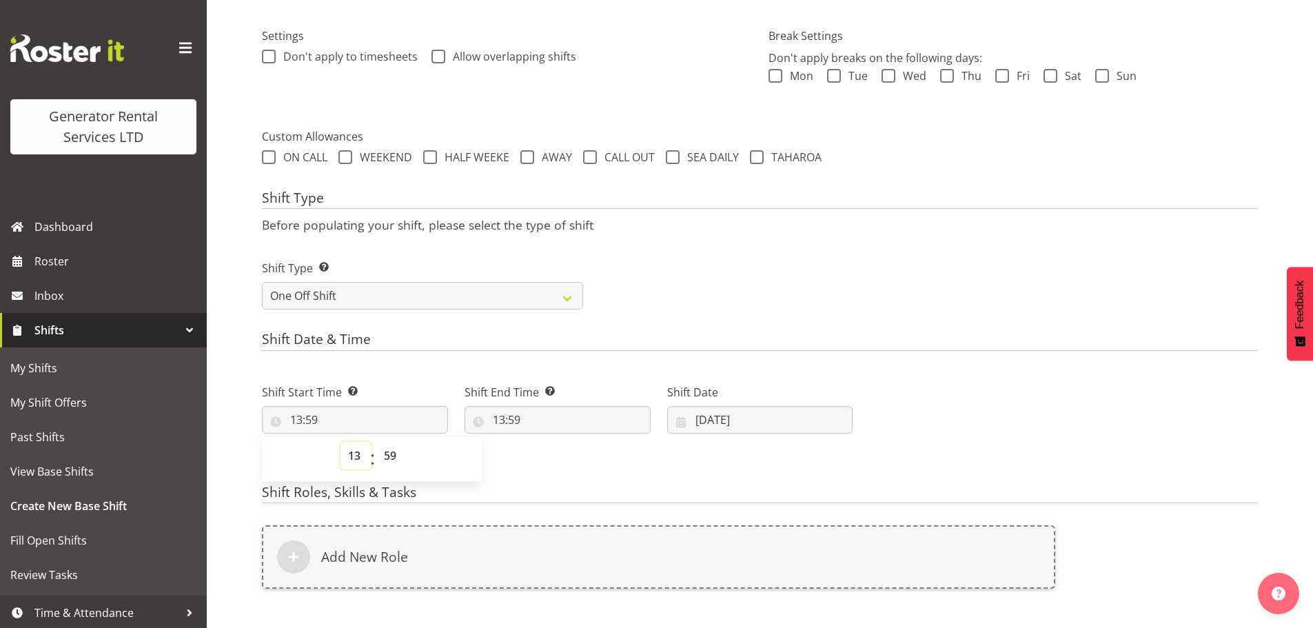
select select "16"
click at [340, 442] on select "00 01 02 03 04 05 06 07 08 09 10 11 12 13 14 15 16 17 18 19 20 21 22 23" at bounding box center [355, 456] width 31 height 28
type input "16:59"
click at [397, 454] on select "00 01 02 03 04 05 06 07 08 09 10 11 12 13 14 15 16 17 18 19 20 21 22 23 24 25 2…" at bounding box center [391, 456] width 31 height 28
click at [359, 457] on select "00 01 02 03 04 05 06 07 08 09 10 11 12 13 14 15 16 17 18 19 20 21 22 23" at bounding box center [355, 456] width 31 height 28
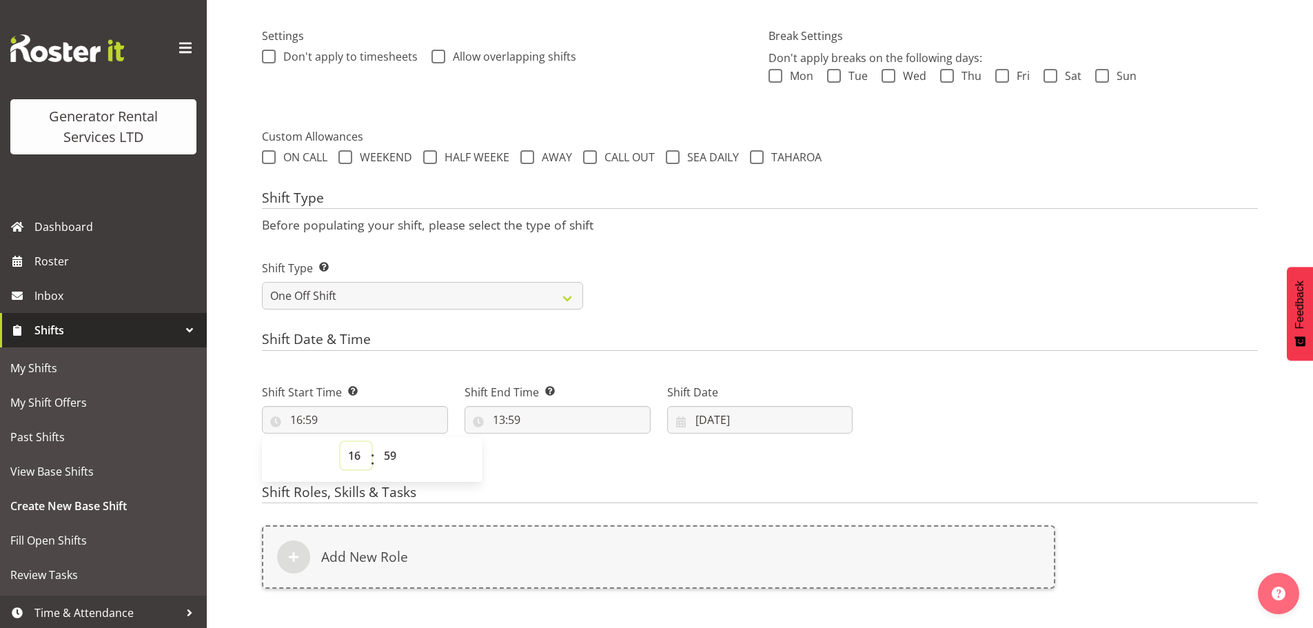
select select "18"
click at [340, 442] on select "00 01 02 03 04 05 06 07 08 09 10 11 12 13 14 15 16 17 18 19 20 21 22 23" at bounding box center [355, 456] width 31 height 28
type input "18:59"
click at [403, 460] on select "00 01 02 03 04 05 06 07 08 09 10 11 12 13 14 15 16 17 18 19 20 21 22 23 24 25 2…" at bounding box center [391, 456] width 31 height 28
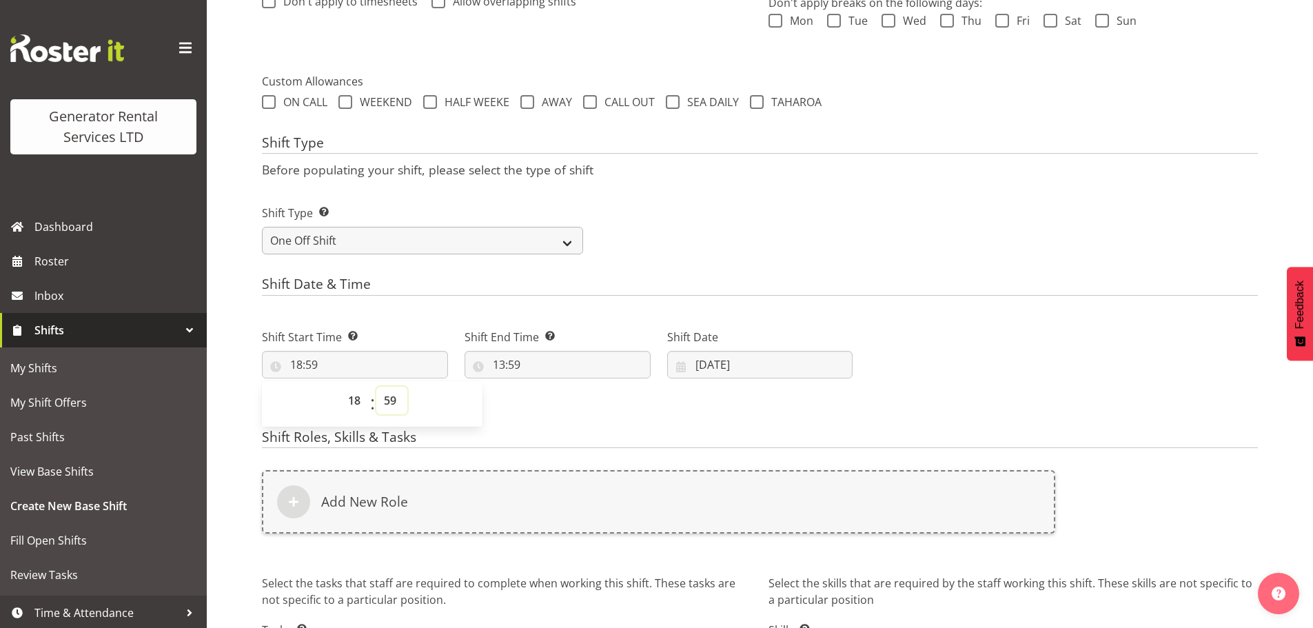
scroll to position [462, 0]
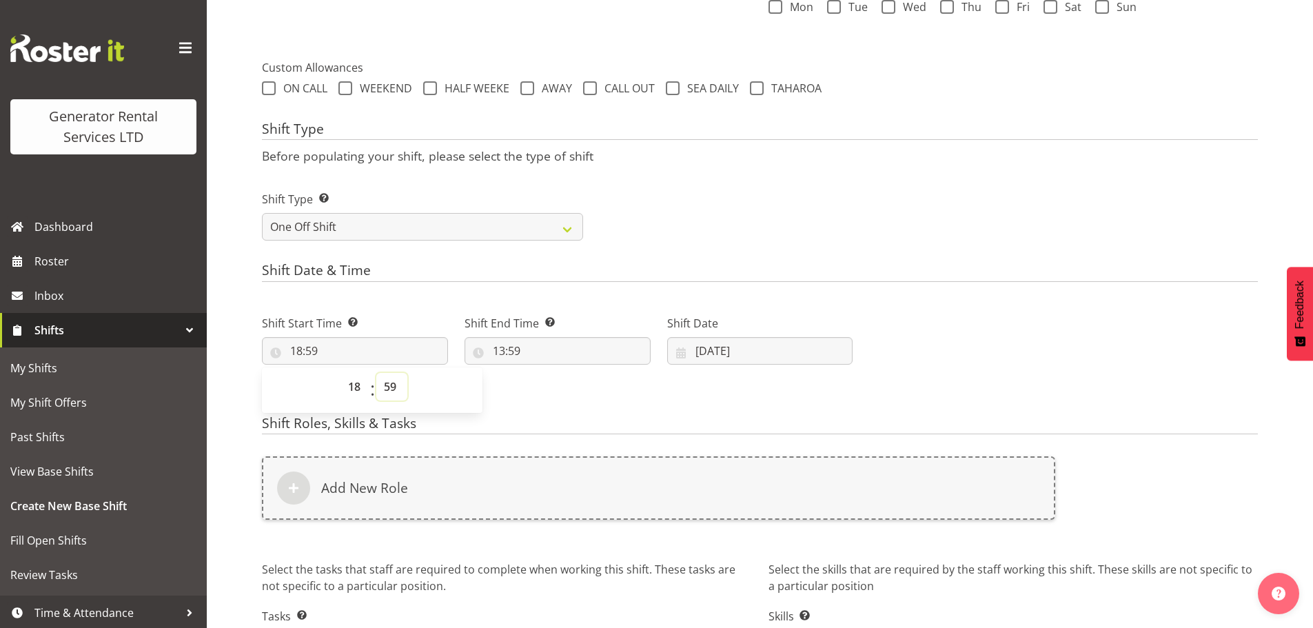
click at [390, 382] on select "00 01 02 03 04 05 06 07 08 09 10 11 12 13 14 15 16 17 18 19 20 21 22 23 24 25 2…" at bounding box center [391, 387] width 31 height 28
select select "0"
click at [376, 373] on select "00 01 02 03 04 05 06 07 08 09 10 11 12 13 14 15 16 17 18 19 20 21 22 23 24 25 2…" at bounding box center [391, 387] width 31 height 28
type input "18:00"
click at [525, 351] on input "13:59" at bounding box center [558, 351] width 186 height 28
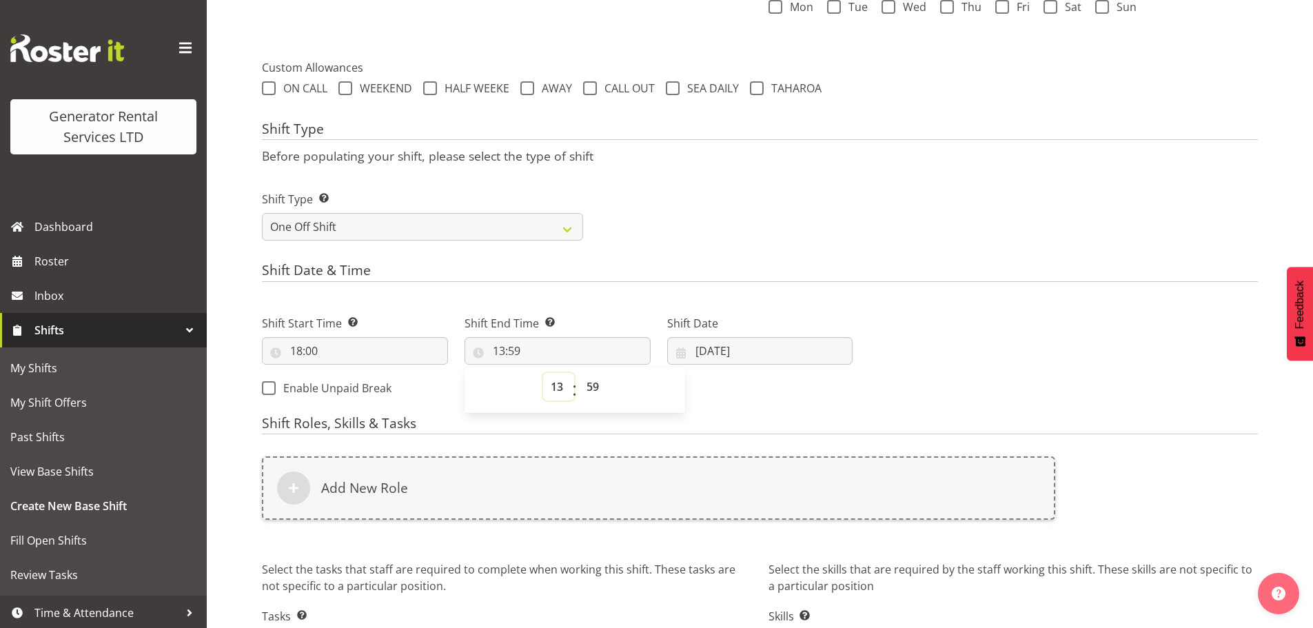
click at [550, 390] on select "00 01 02 03 04 05 06 07 08 09 10 11 12 13 14 15 16 17 18 19 20 21 22 23" at bounding box center [558, 387] width 31 height 28
select select "21"
click at [543, 373] on select "00 01 02 03 04 05 06 07 08 09 10 11 12 13 14 15 16 17 18 19 20 21 22 23" at bounding box center [558, 387] width 31 height 28
type input "21:59"
click at [587, 375] on select "00 01 02 03 04 05 06 07 08 09 10 11 12 13 14 15 16 17 18 19 20 21 22 23 24 25 2…" at bounding box center [594, 387] width 31 height 28
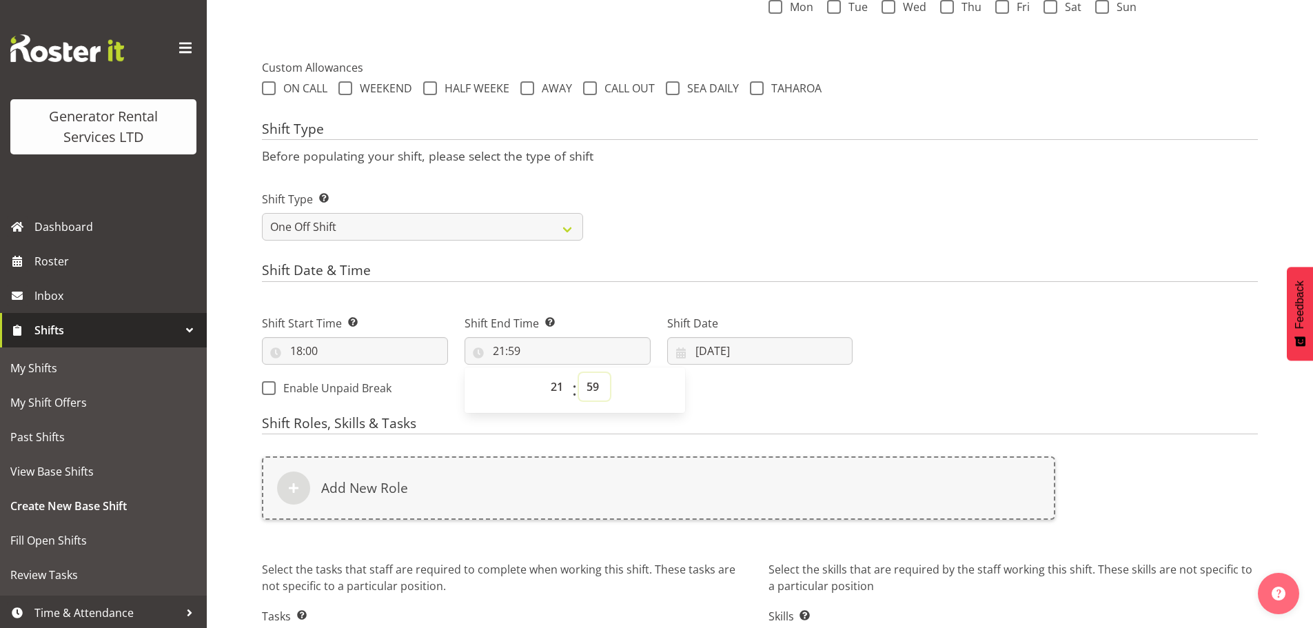
select select "0"
click at [579, 373] on select "00 01 02 03 04 05 06 07 08 09 10 11 12 13 14 15 16 17 18 19 20 21 22 23 24 25 2…" at bounding box center [594, 387] width 31 height 28
type input "21:00"
click at [734, 351] on input "[DATE]" at bounding box center [760, 351] width 186 height 28
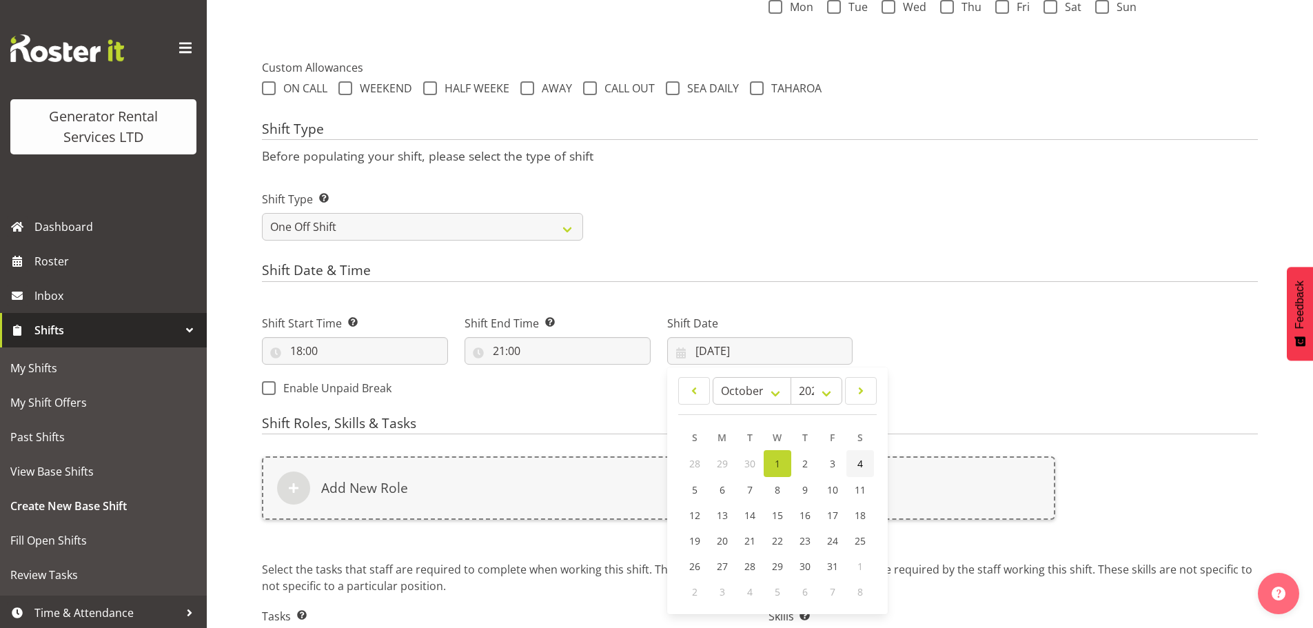
click at [853, 459] on link "4" at bounding box center [860, 463] width 28 height 27
type input "[DATE]"
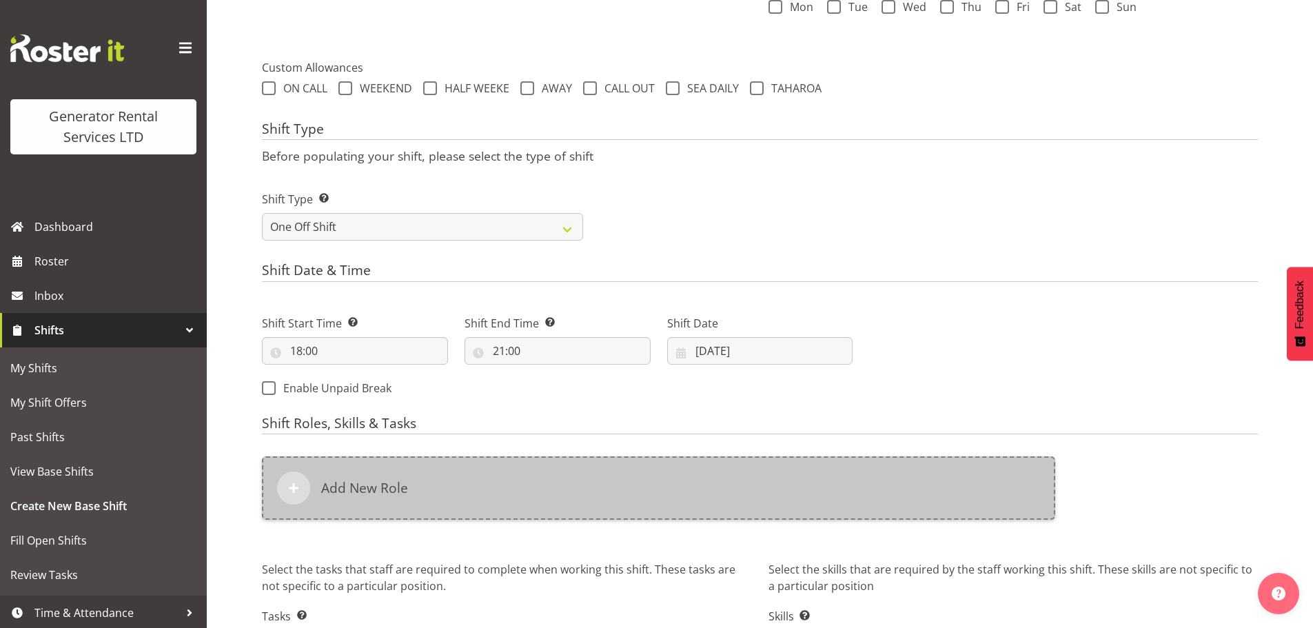
click at [348, 495] on h6 "Add New Role" at bounding box center [364, 488] width 87 height 17
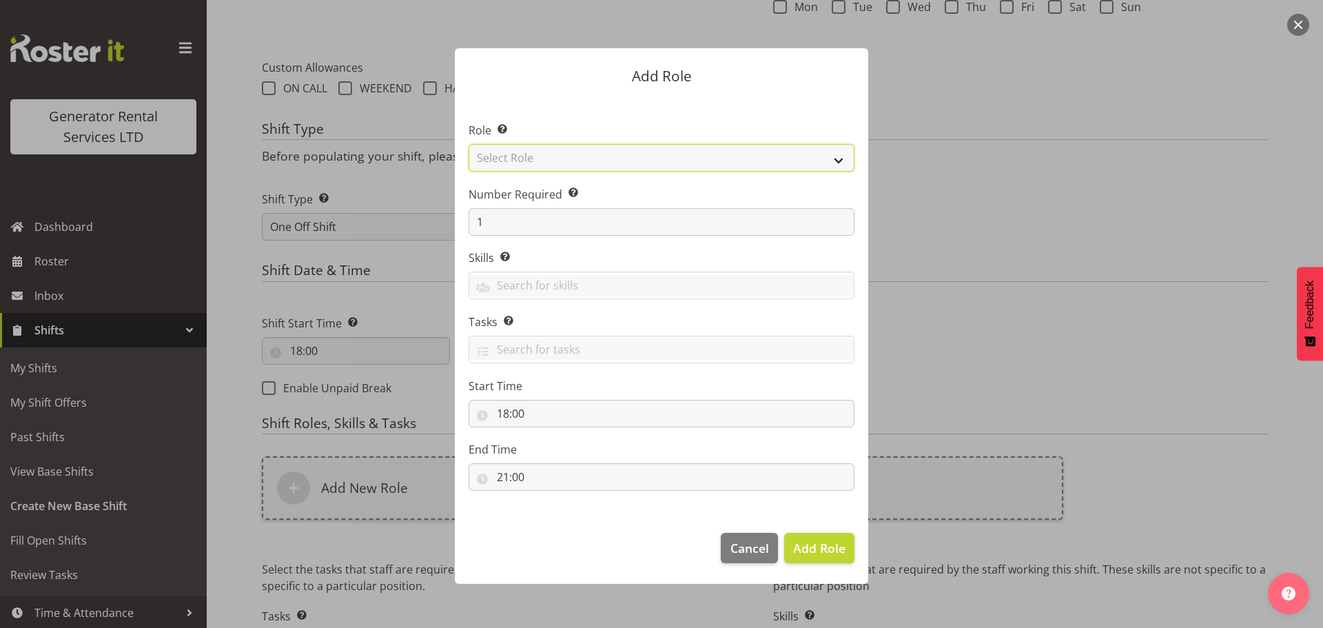
click at [529, 170] on select "Select Role Account Manager Electrician Engineering GM HSEQ manager MECH Mechan…" at bounding box center [662, 158] width 386 height 28
select select "20"
click at [469, 144] on select "Select Role Account Manager Electrician Engineering GM HSEQ manager MECH Mechan…" at bounding box center [662, 158] width 386 height 28
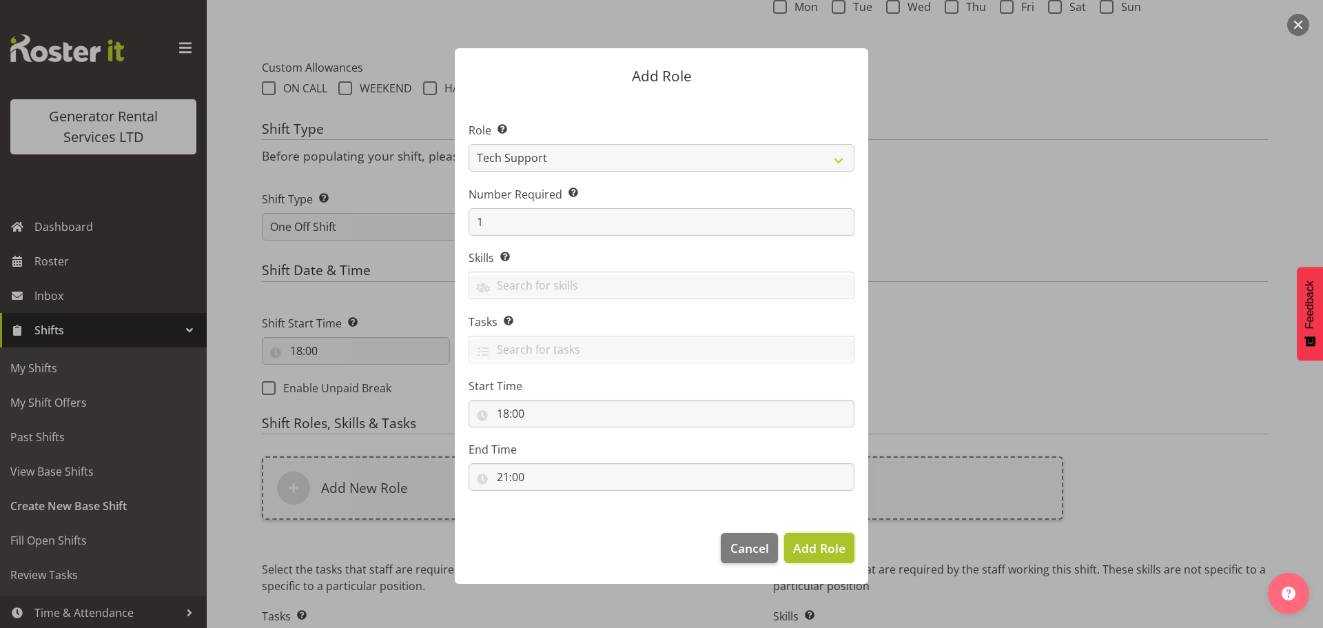
click at [822, 552] on span "Add Role" at bounding box center [819, 548] width 52 height 17
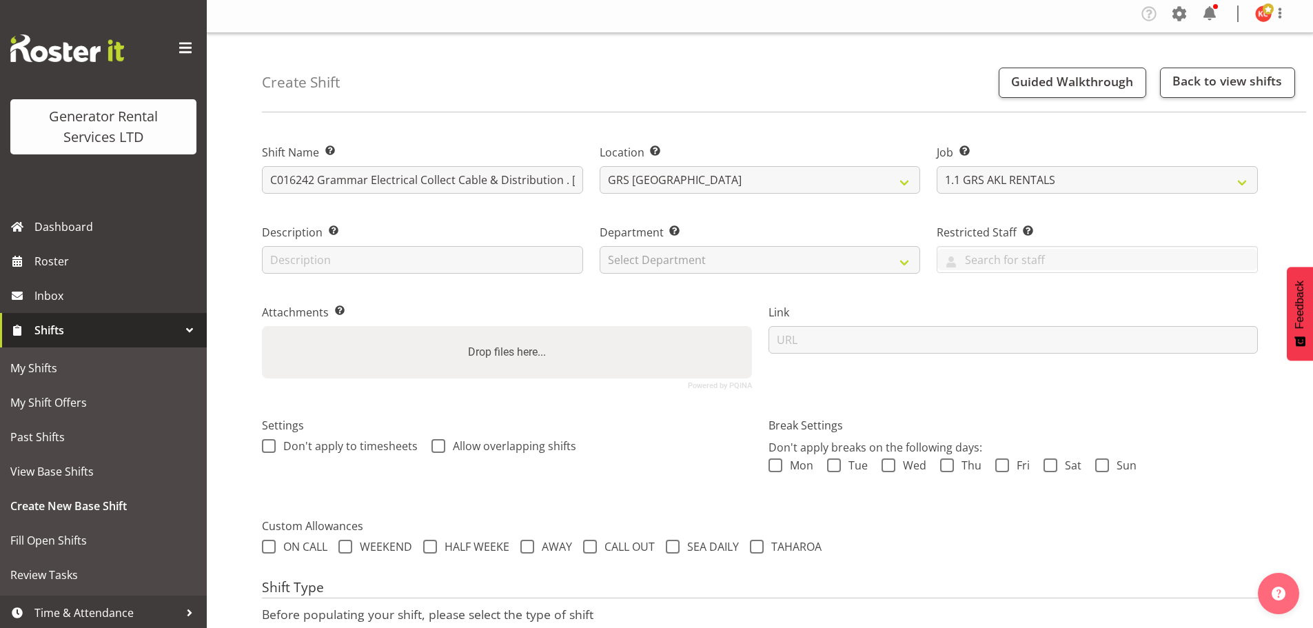
scroll to position [0, 0]
